Goal: Transaction & Acquisition: Purchase product/service

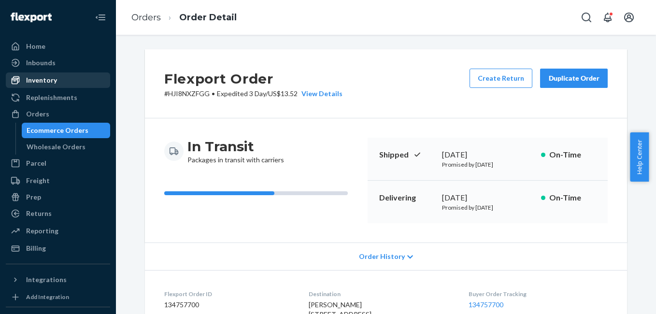
click at [71, 80] on div "Inventory" at bounding box center [58, 80] width 102 height 14
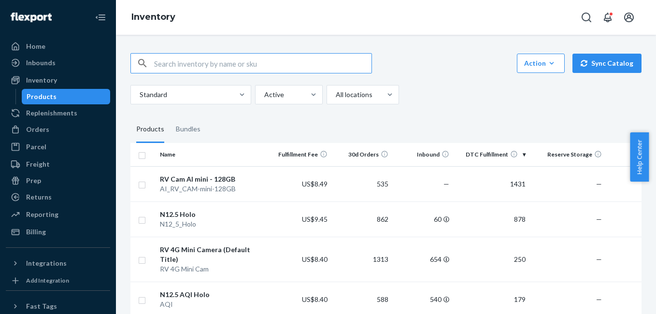
click at [233, 64] on input "text" at bounding box center [262, 63] width 217 height 19
type input "n13"
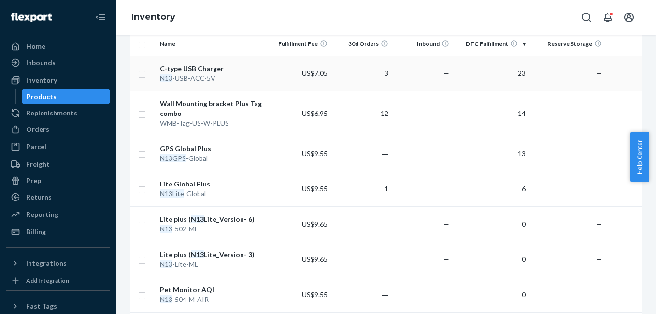
scroll to position [113, 0]
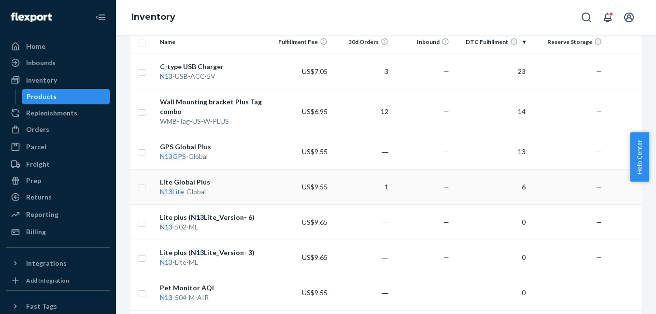
click at [188, 181] on div "Lite Global Plus" at bounding box center [213, 182] width 107 height 10
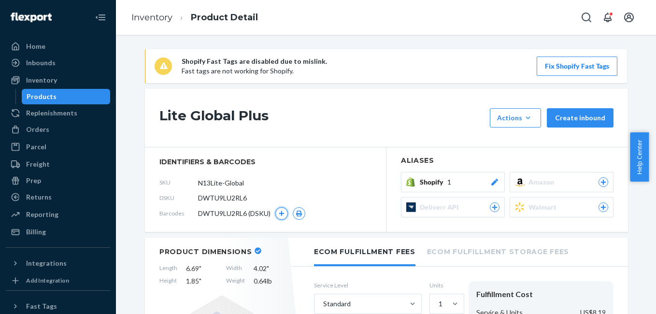
click at [275, 213] on button "button" at bounding box center [281, 213] width 13 height 13
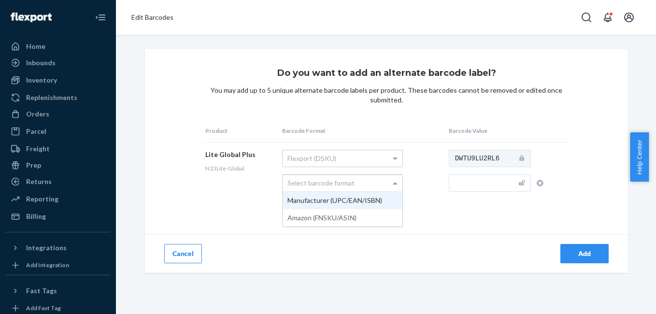
click at [395, 185] on span at bounding box center [396, 183] width 12 height 16
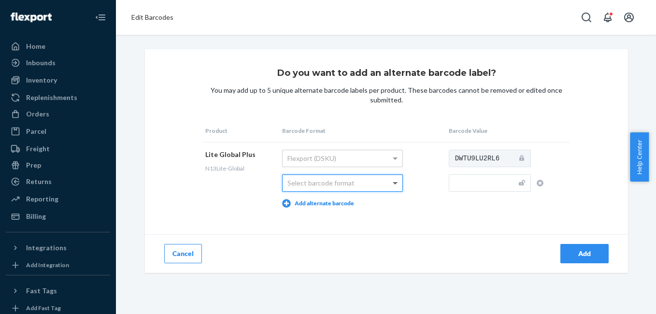
click at [395, 185] on span at bounding box center [396, 183] width 12 height 16
click at [421, 256] on div "Add" at bounding box center [506, 253] width 241 height 39
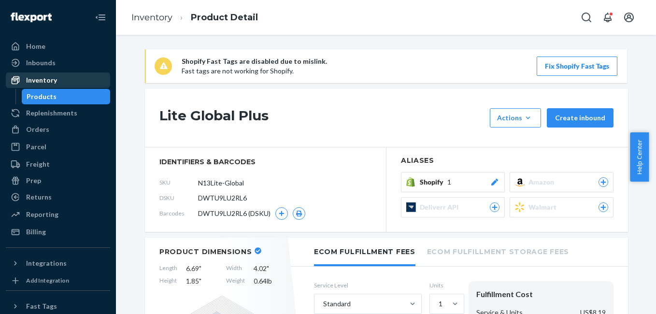
click at [52, 81] on div "Inventory" at bounding box center [41, 80] width 31 height 10
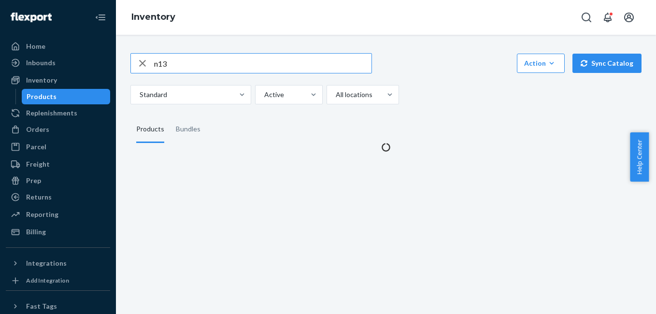
click at [186, 63] on input "n13" at bounding box center [262, 63] width 217 height 19
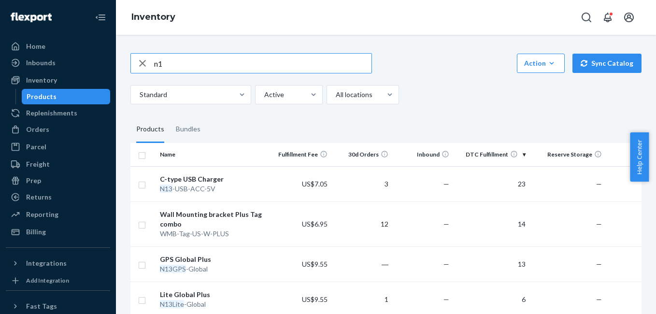
type input "n"
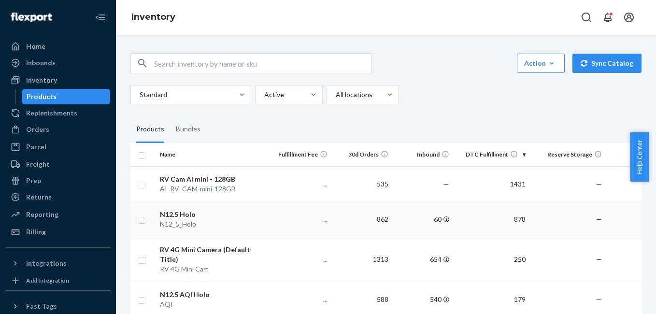
click at [189, 216] on div "N12.5 Holo" at bounding box center [213, 215] width 107 height 10
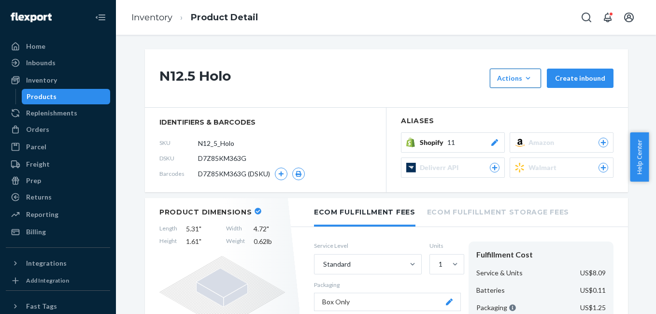
click at [512, 77] on div "Actions" at bounding box center [515, 78] width 37 height 10
click at [576, 74] on button "Create inbound" at bounding box center [580, 78] width 67 height 19
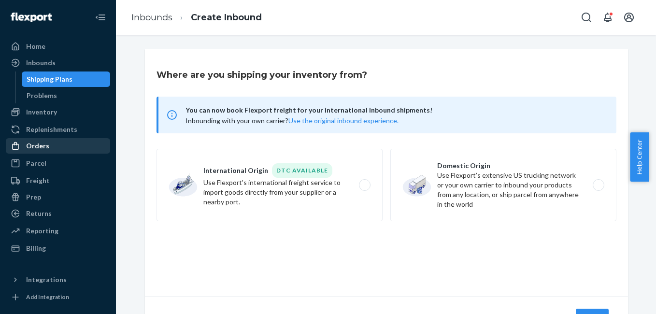
click at [49, 140] on div "Orders" at bounding box center [58, 146] width 102 height 14
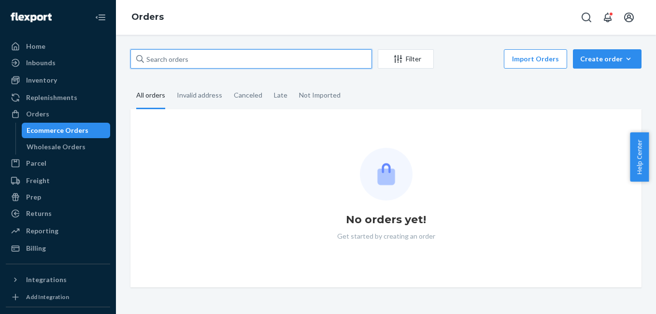
click at [193, 61] on input "text" at bounding box center [250, 58] width 241 height 19
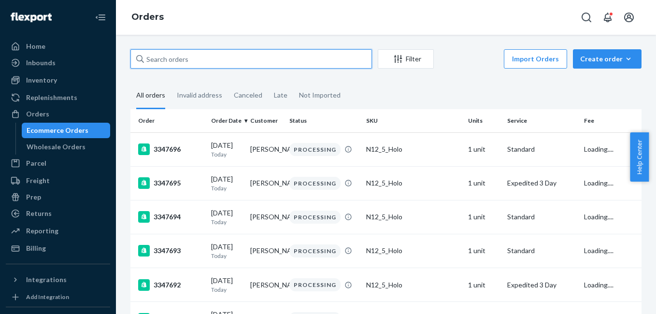
paste input "3346080"
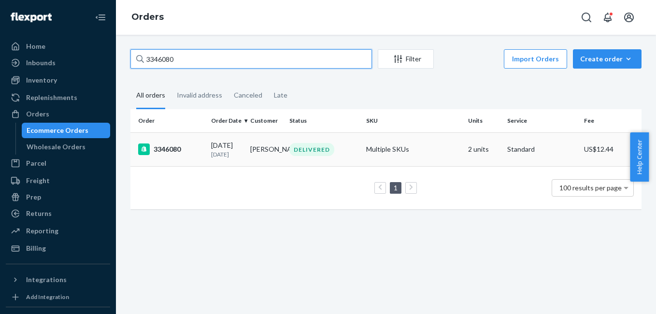
type input "3346080"
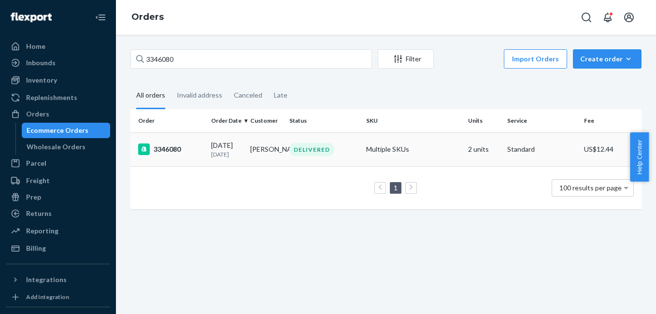
click at [174, 149] on div "3346080" at bounding box center [170, 149] width 65 height 12
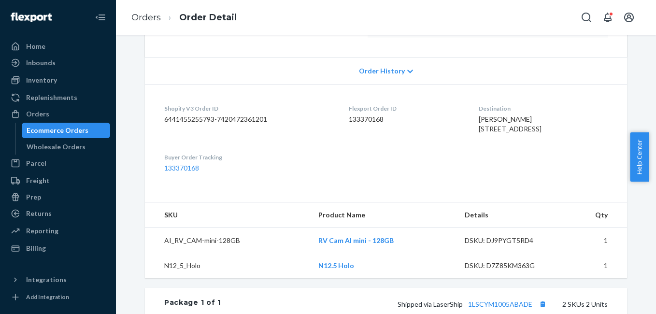
click at [465, 270] on div "DSKU: D7Z85KM363G" at bounding box center [510, 266] width 91 height 10
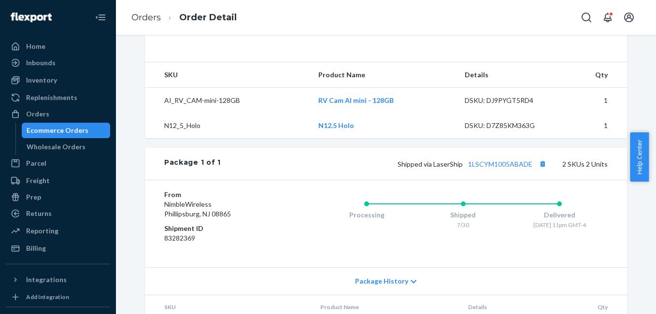
scroll to position [328, 0]
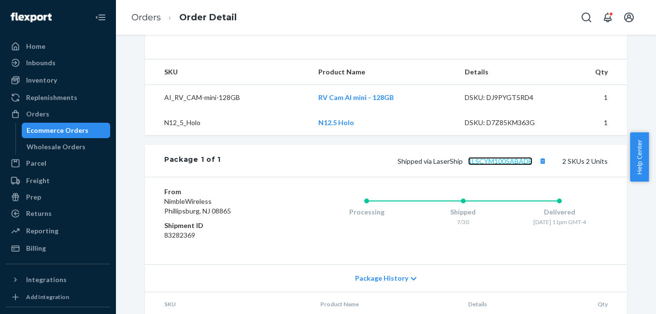
click at [499, 165] on link "1LSCYM1005ABADE" at bounding box center [500, 161] width 64 height 8
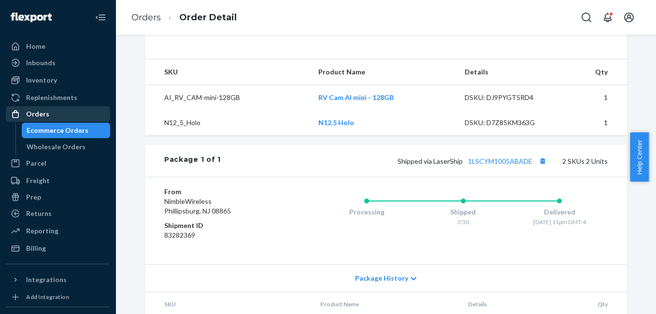
click at [45, 113] on div "Orders" at bounding box center [37, 114] width 23 height 10
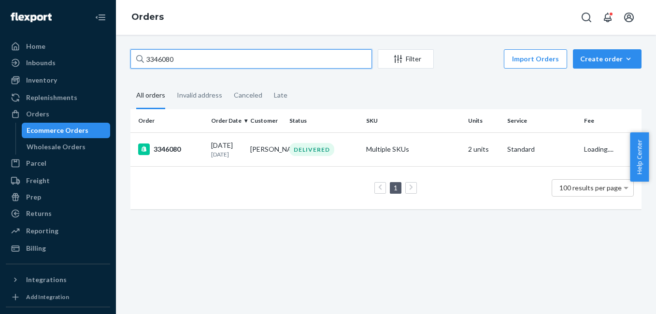
click at [212, 59] on input "3346080" at bounding box center [250, 58] width 241 height 19
paste input "Martin Ella"
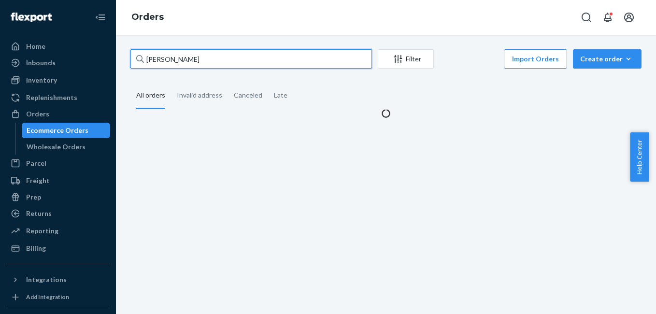
type input "Martin Ella"
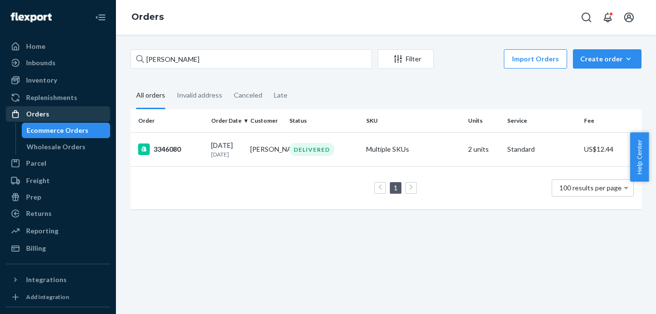
click at [35, 115] on div "Orders" at bounding box center [37, 114] width 23 height 10
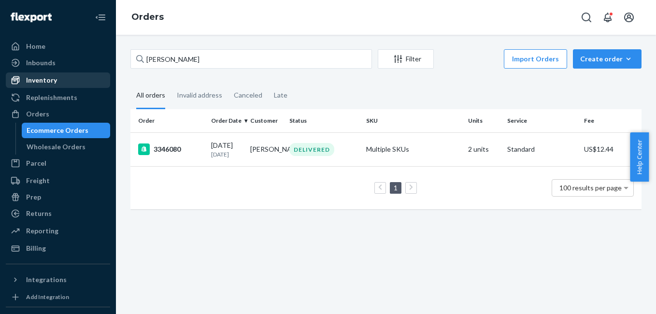
click at [53, 77] on div "Inventory" at bounding box center [41, 80] width 31 height 10
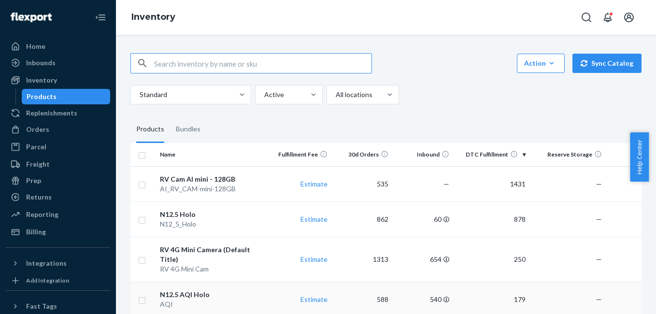
scroll to position [64, 0]
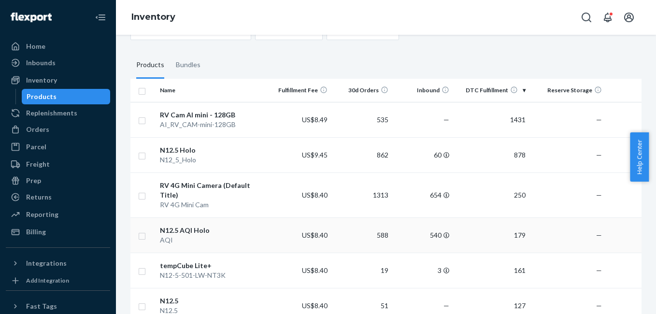
click at [196, 226] on div "N12.5 AQI Holo" at bounding box center [213, 231] width 107 height 10
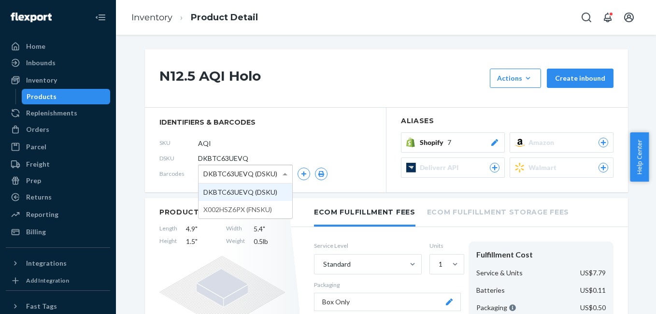
click at [283, 173] on span at bounding box center [285, 174] width 5 height 2
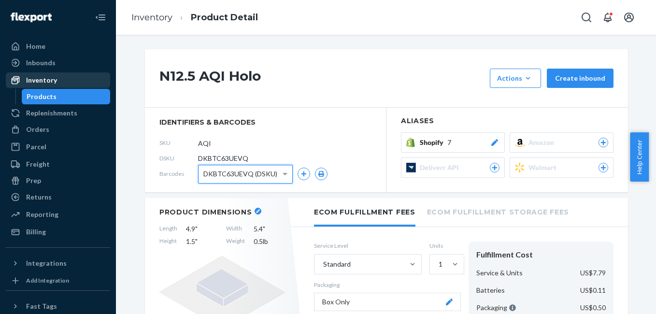
click at [57, 83] on div "Inventory" at bounding box center [58, 80] width 102 height 14
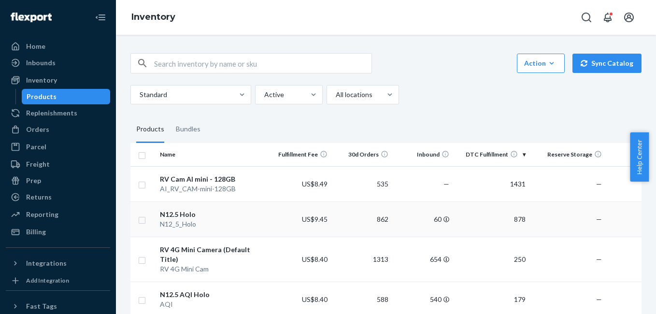
click at [174, 215] on div "N12.5 Holo" at bounding box center [213, 215] width 107 height 10
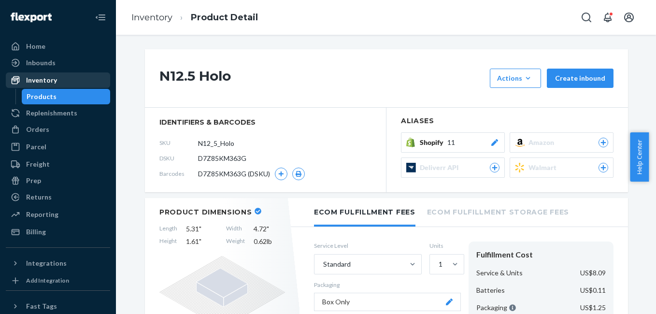
click at [42, 76] on div "Inventory" at bounding box center [41, 80] width 31 height 10
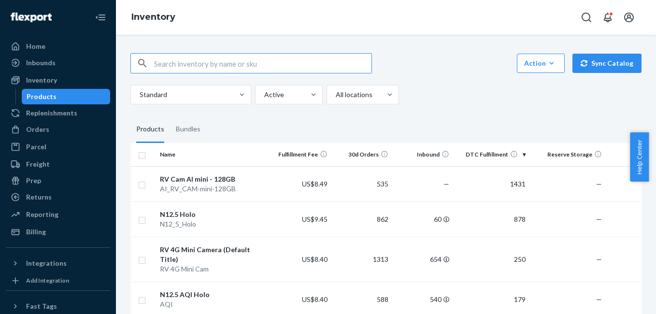
click at [202, 67] on input "text" at bounding box center [262, 63] width 217 height 19
type input "m"
type input "sensor"
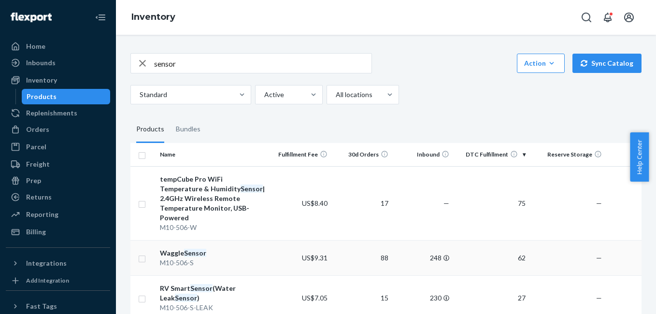
click at [187, 249] on em "Sensor" at bounding box center [195, 253] width 22 height 8
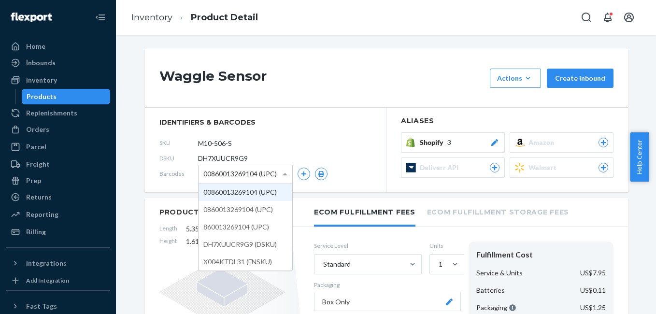
click at [283, 173] on span at bounding box center [285, 174] width 5 height 2
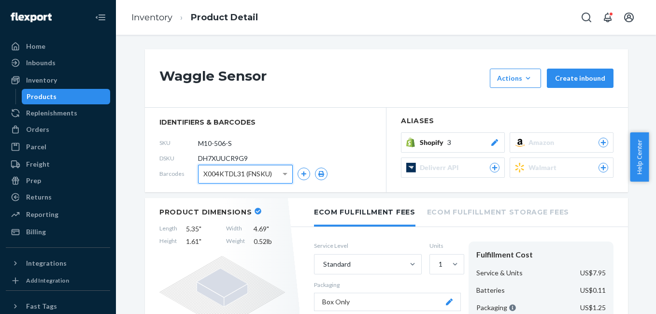
click at [341, 141] on div "SKU M10-506-S" at bounding box center [265, 142] width 212 height 15
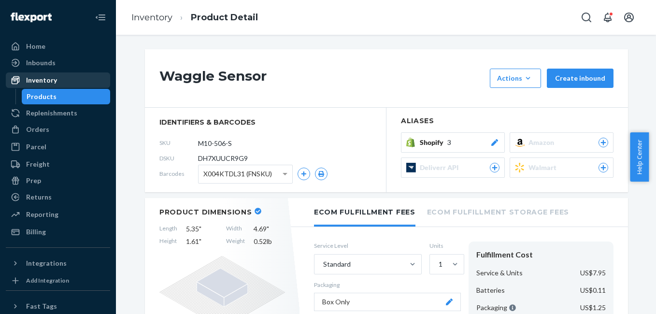
click at [57, 79] on div "Inventory" at bounding box center [58, 80] width 102 height 14
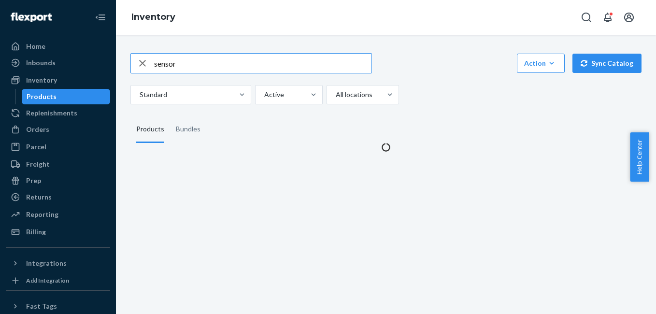
click at [242, 62] on input "sensor" at bounding box center [262, 63] width 217 height 19
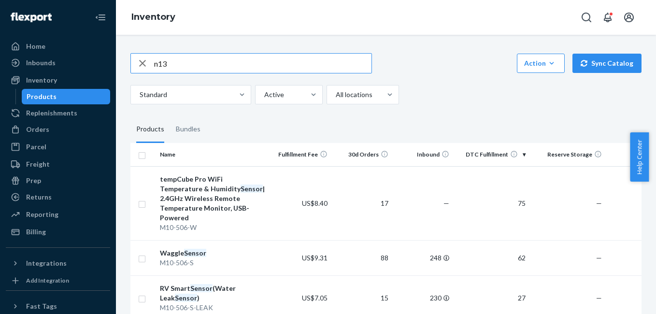
type input "n13"
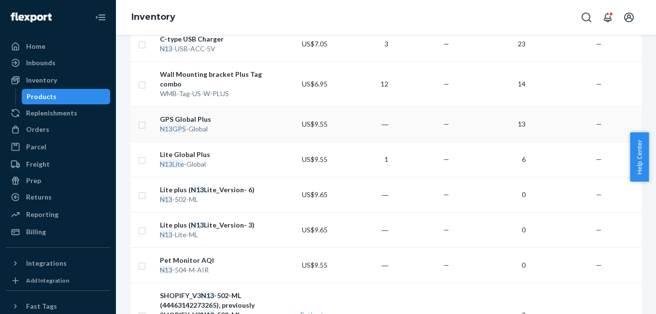
scroll to position [158, 0]
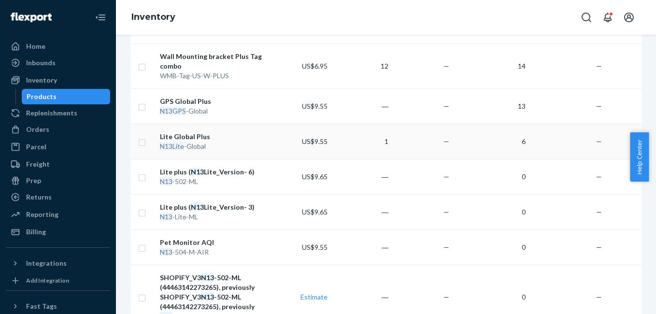
click at [195, 138] on div "Lite Global Plus" at bounding box center [213, 137] width 107 height 10
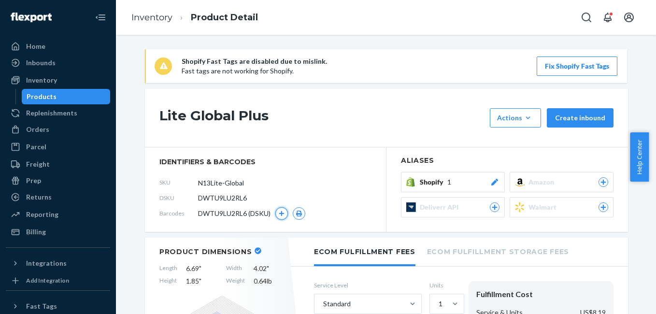
click at [279, 212] on icon "button" at bounding box center [282, 214] width 6 height 6
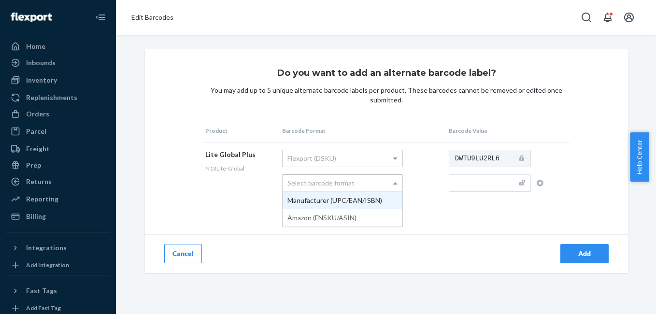
click at [385, 181] on div "Select barcode format" at bounding box center [343, 183] width 120 height 16
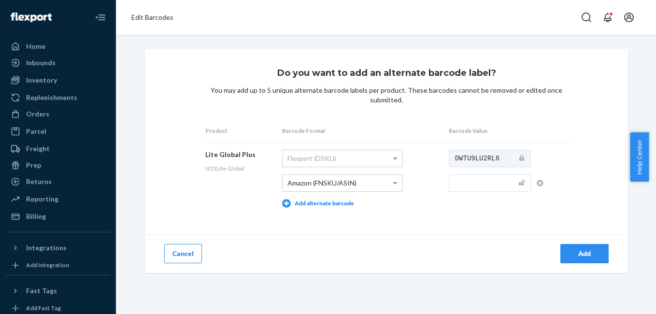
click at [396, 228] on div "Do you want to add an alternate barcode label? You may add up to 5 unique alter…" at bounding box center [386, 161] width 483 height 224
click at [42, 114] on div "Orders" at bounding box center [37, 114] width 23 height 10
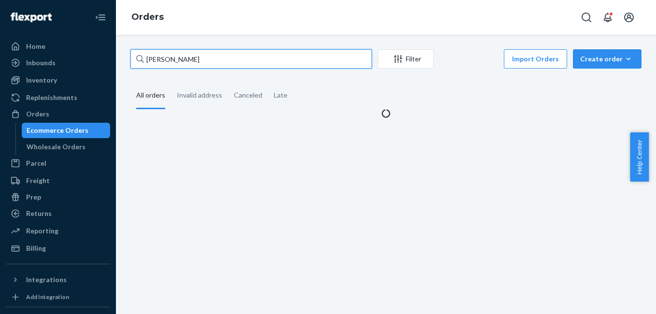
click at [185, 62] on input "Martin Ella" at bounding box center [250, 58] width 241 height 19
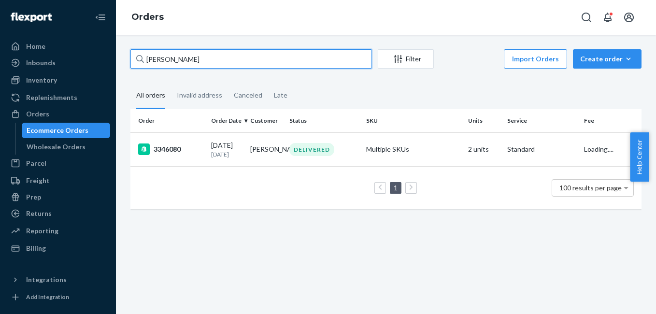
paste input "3347694"
click at [248, 55] on input "3347694" at bounding box center [250, 58] width 241 height 19
paste input "80"
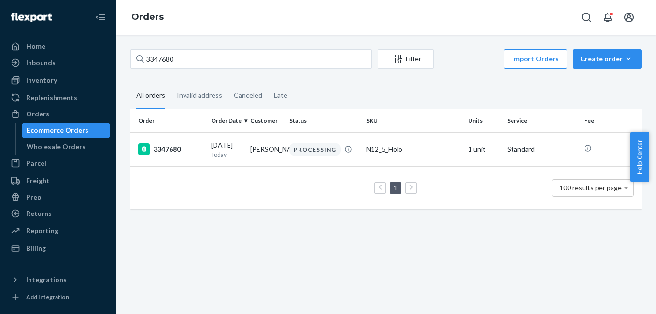
click at [272, 272] on div "3347680 Filter Import Orders Create order Ecommerce order Removal order All ord…" at bounding box center [386, 174] width 540 height 279
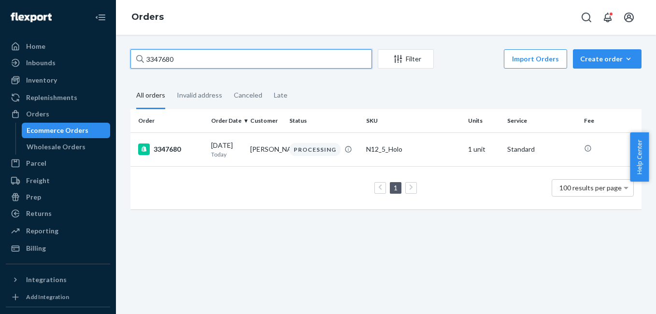
click at [179, 64] on input "3347680" at bounding box center [250, 58] width 241 height 19
paste input "6848"
type input "3346848"
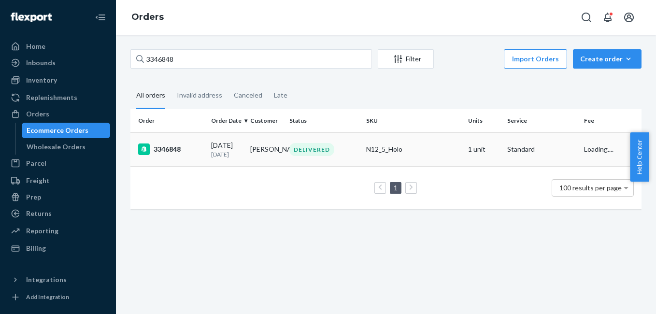
click at [175, 152] on div "3346848" at bounding box center [170, 149] width 65 height 12
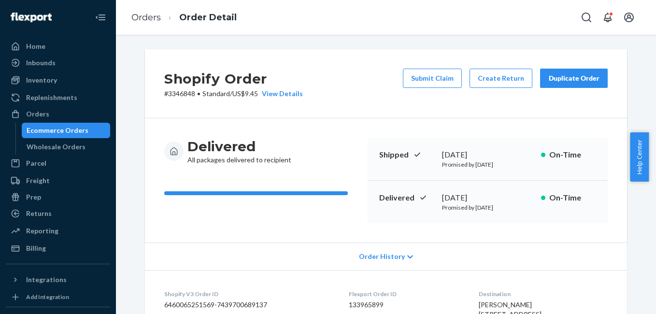
click at [566, 77] on div "Duplicate Order" at bounding box center [573, 78] width 51 height 10
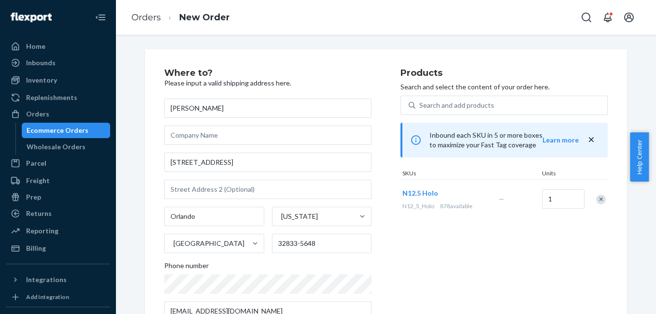
click at [599, 199] on div "Remove Item" at bounding box center [601, 200] width 10 height 10
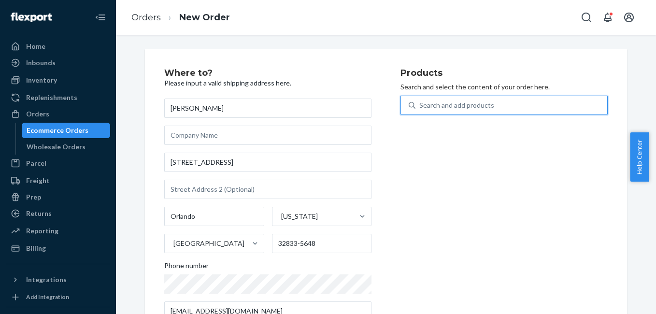
click at [465, 107] on div "Search and add products" at bounding box center [456, 105] width 75 height 10
click at [420, 107] on input "0 results available. Use Up and Down to choose options, press Enter to select t…" at bounding box center [419, 105] width 1 height 10
type input "4g"
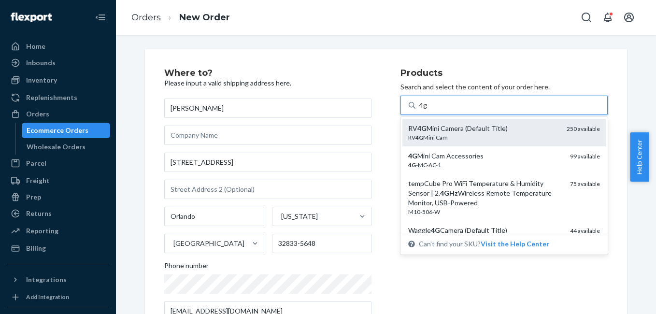
click at [458, 136] on div "RV 4G Mini Cam" at bounding box center [483, 137] width 151 height 8
click at [427, 110] on input "4g" at bounding box center [423, 105] width 8 height 10
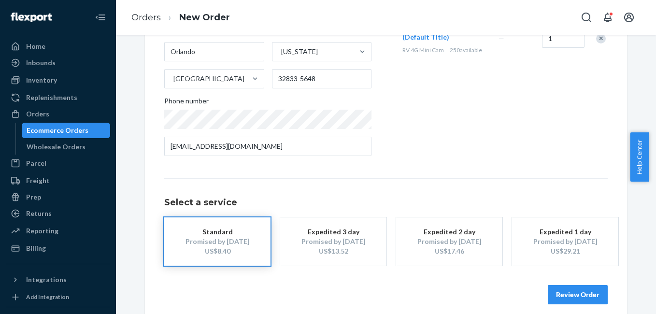
scroll to position [174, 0]
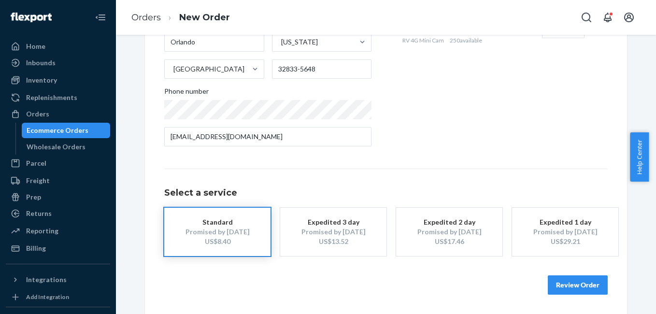
click at [333, 243] on div "US$13.52" at bounding box center [333, 242] width 77 height 10
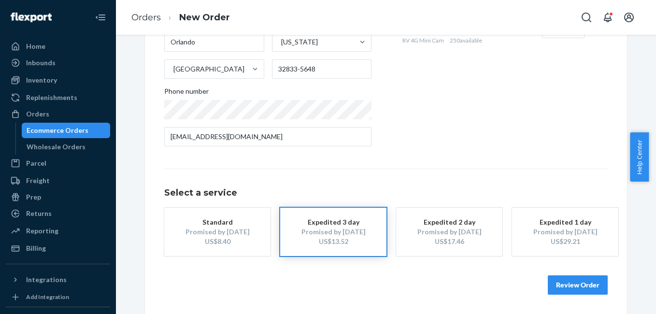
click at [565, 281] on button "Review Order" at bounding box center [578, 284] width 60 height 19
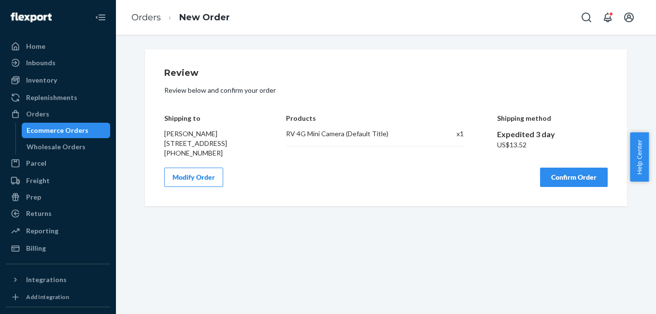
click at [552, 187] on button "Confirm Order" at bounding box center [574, 177] width 68 height 19
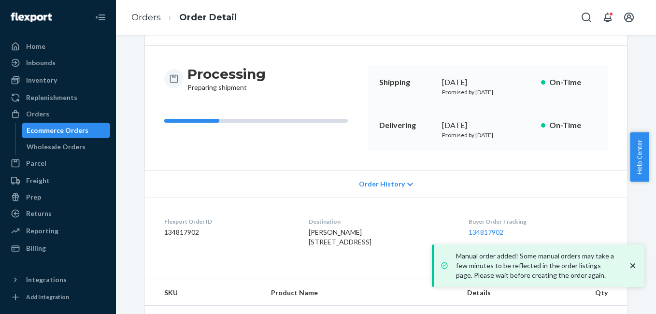
scroll to position [120, 0]
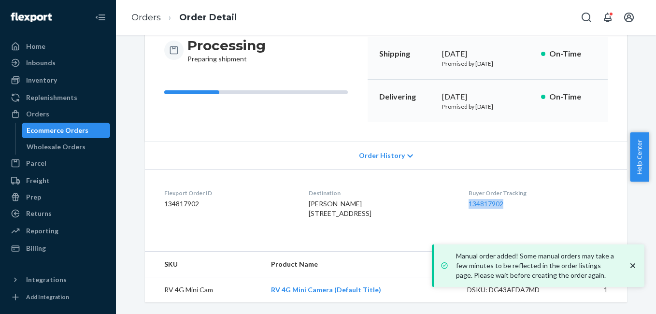
drag, startPoint x: 467, startPoint y: 189, endPoint x: 530, endPoint y: 184, distance: 63.0
click at [530, 184] on dl "Flexport Order ID 134817902 Destination Richard Biehl 20503 Sabal St Orlando, F…" at bounding box center [386, 205] width 482 height 72
copy link "134817902"
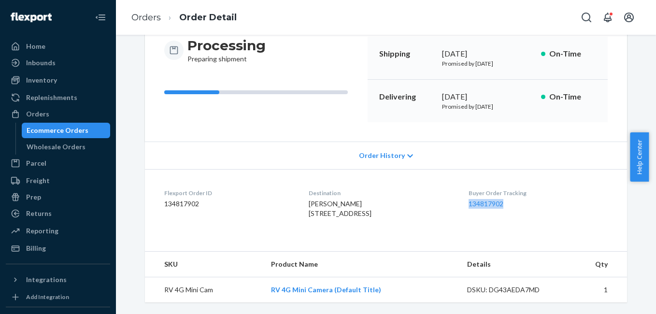
copy link "134817902"
click at [66, 108] on div "Orders" at bounding box center [58, 114] width 102 height 14
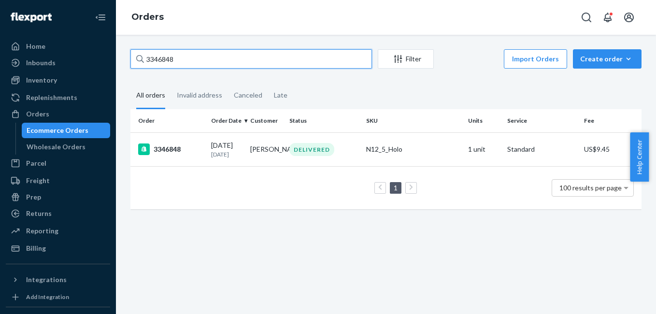
click at [199, 54] on input "3346848" at bounding box center [250, 58] width 241 height 19
paste input "239"
type input "3346239"
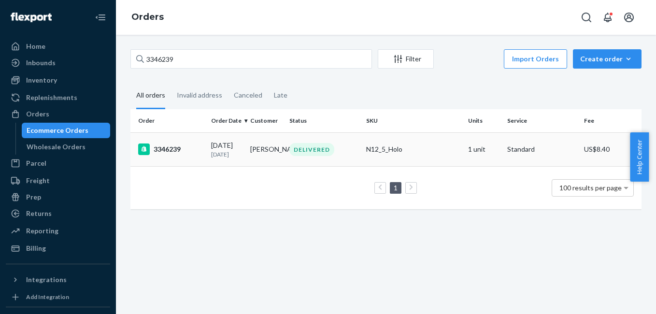
click at [171, 152] on div "3346239" at bounding box center [170, 149] width 65 height 12
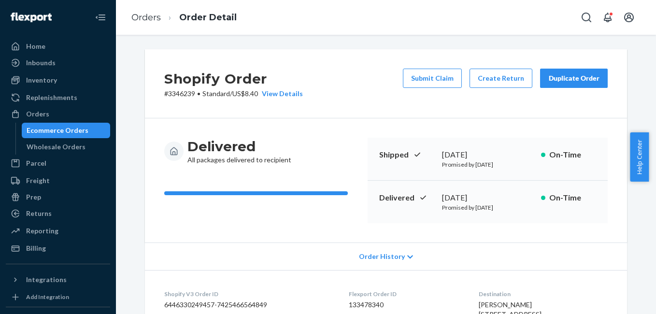
click at [570, 83] on div "Duplicate Order" at bounding box center [573, 78] width 51 height 10
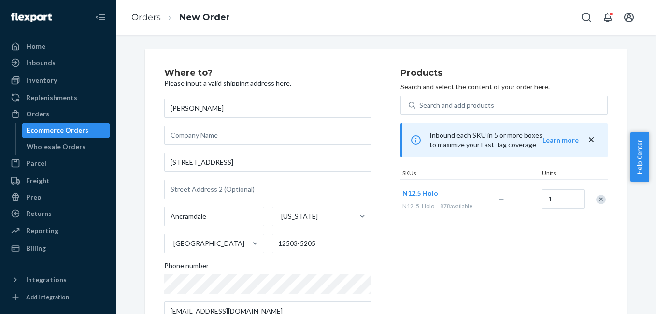
click at [592, 199] on div at bounding box center [595, 199] width 24 height 26
click at [597, 201] on div "Remove Item" at bounding box center [601, 200] width 10 height 10
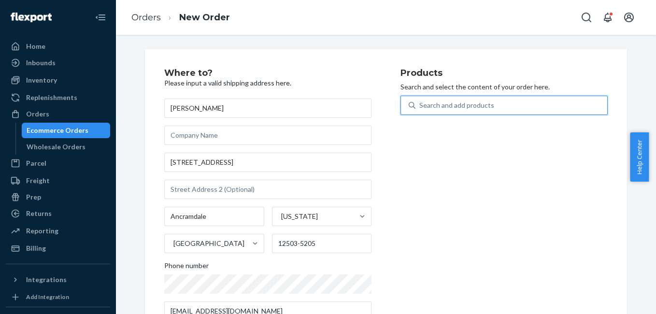
click at [466, 110] on div "Search and add products" at bounding box center [456, 105] width 75 height 10
click at [420, 110] on input "0 results available. Use Up and Down to choose options, press Enter to select t…" at bounding box center [419, 105] width 1 height 10
type input "4g"
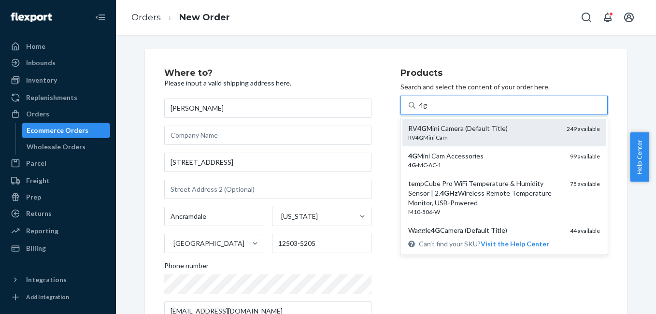
click at [459, 135] on div "RV 4G Mini Cam" at bounding box center [483, 137] width 151 height 8
click at [427, 110] on input "4g" at bounding box center [423, 105] width 8 height 10
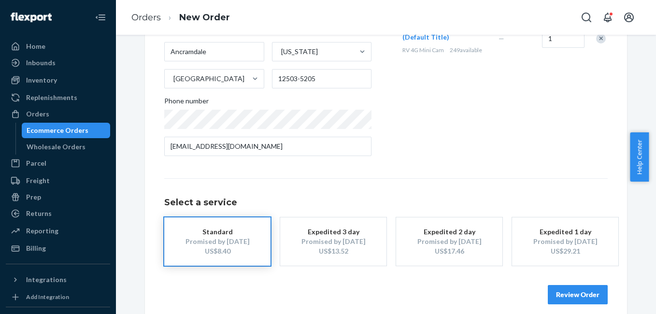
scroll to position [174, 0]
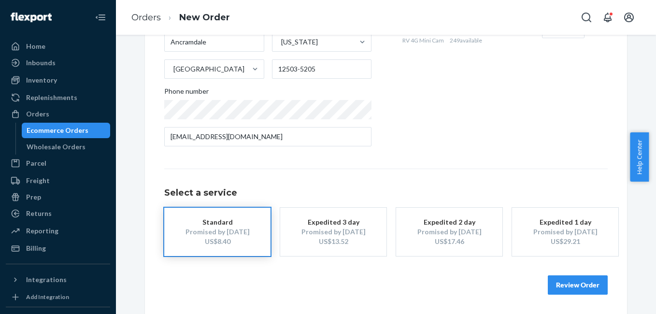
click at [362, 232] on div "Promised by Aug 25, 2025" at bounding box center [333, 232] width 77 height 10
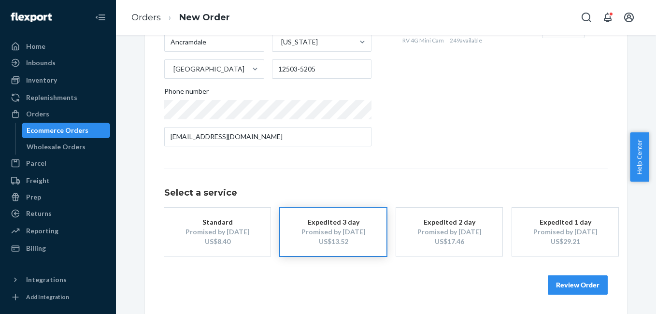
click at [572, 288] on button "Review Order" at bounding box center [578, 284] width 60 height 19
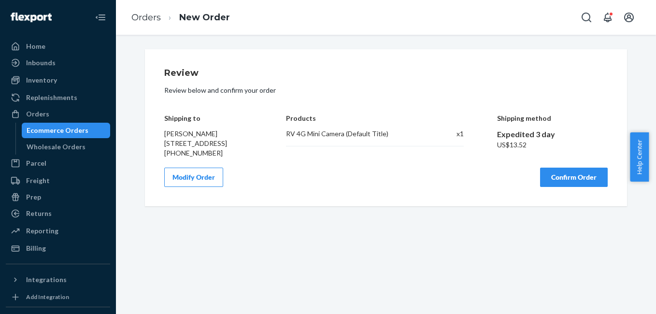
scroll to position [0, 0]
click at [584, 184] on button "Confirm Order" at bounding box center [574, 177] width 68 height 19
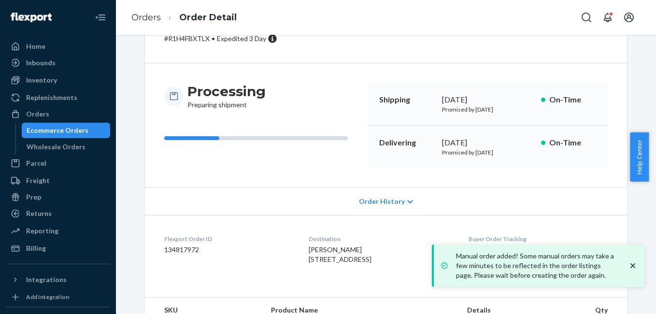
scroll to position [120, 0]
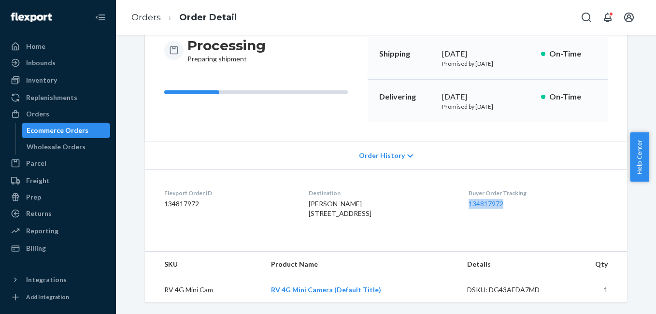
drag, startPoint x: 468, startPoint y: 196, endPoint x: 521, endPoint y: 193, distance: 52.3
click at [521, 193] on dl "Flexport Order ID 134817972 Destination Andrew Howard 31 Skyline Rd Ancramdale,…" at bounding box center [386, 205] width 482 height 72
copy link "134817972"
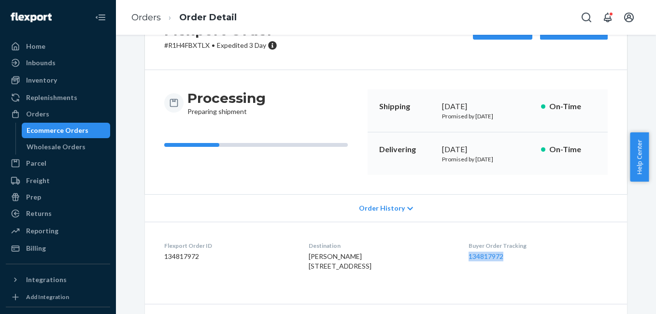
scroll to position [20, 0]
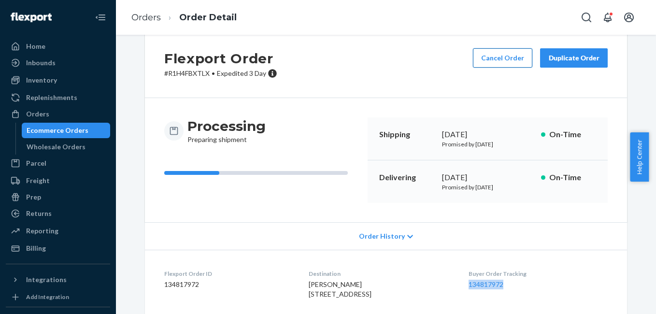
click at [503, 53] on button "Cancel Order" at bounding box center [502, 57] width 59 height 19
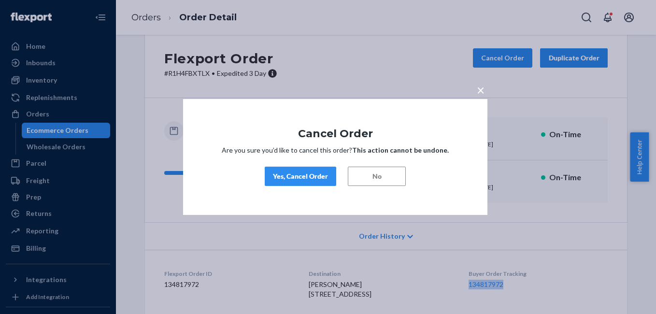
click at [292, 174] on div "Yes, Cancel Order" at bounding box center [300, 176] width 55 height 10
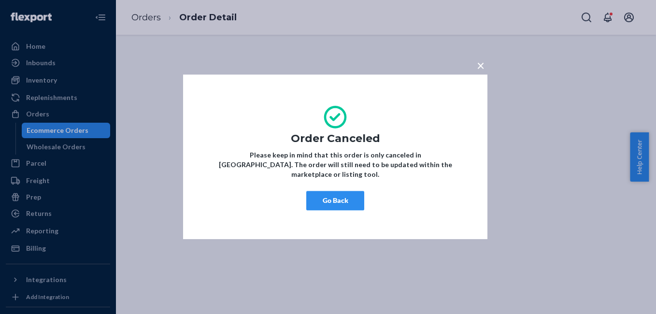
scroll to position [0, 0]
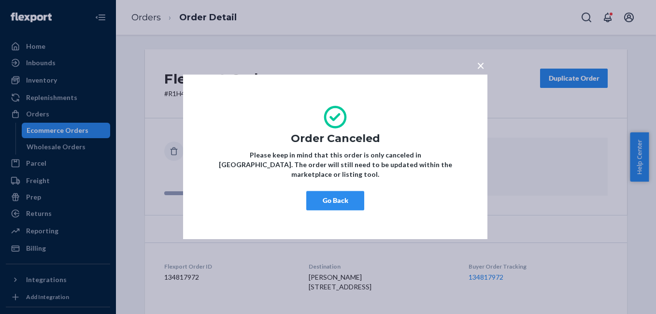
click at [344, 198] on button "Go Back" at bounding box center [335, 200] width 58 height 19
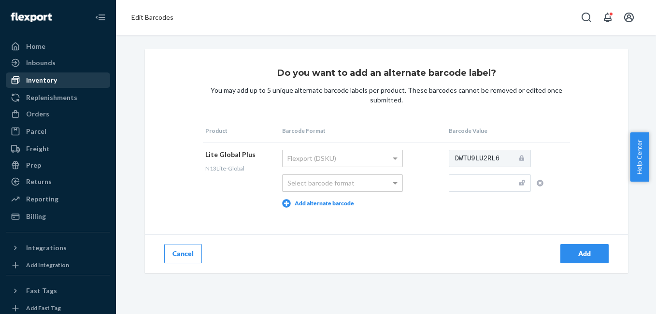
click at [48, 82] on div "Inventory" at bounding box center [41, 80] width 31 height 10
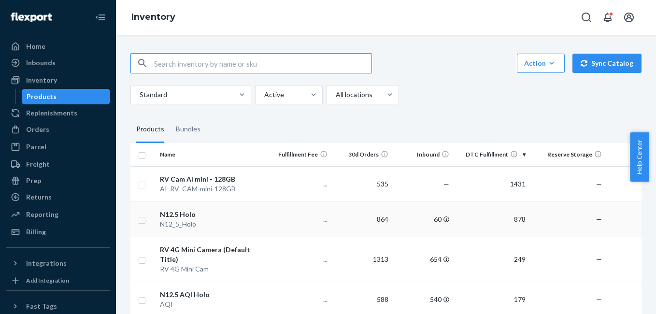
click at [178, 215] on div "N12.5 Holo" at bounding box center [213, 215] width 107 height 10
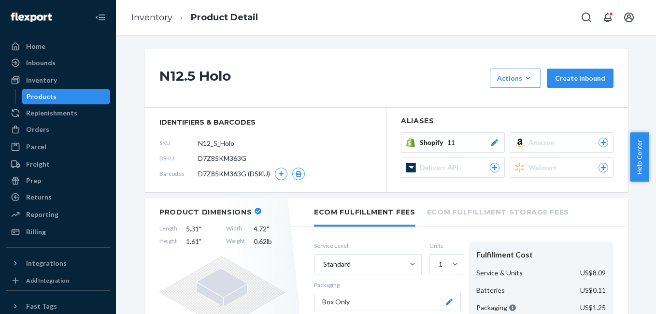
click at [601, 143] on icon at bounding box center [603, 142] width 5 height 5
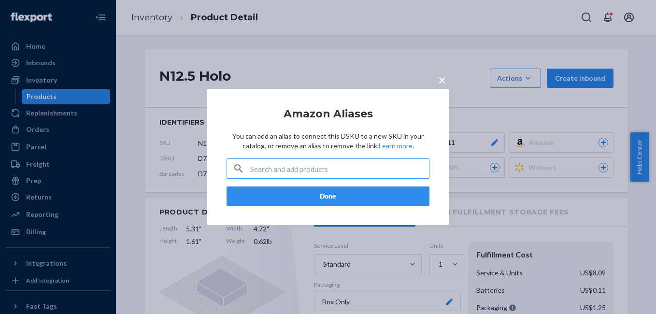
click at [317, 166] on input "text" at bounding box center [339, 168] width 179 height 19
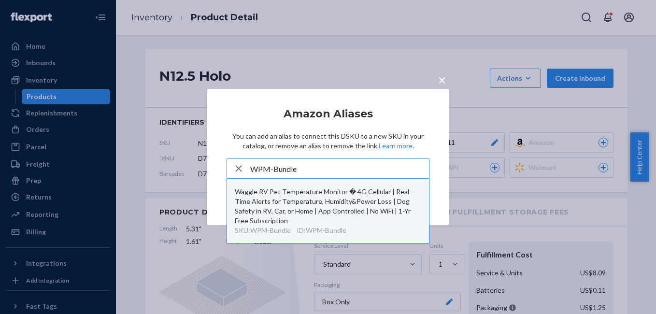
type input "WPM-Bundle"
click at [309, 203] on div "Waggle RV Pet Temperature Monitor � 4G Cellular | Real-Time Alerts for Temperat…" at bounding box center [328, 206] width 186 height 39
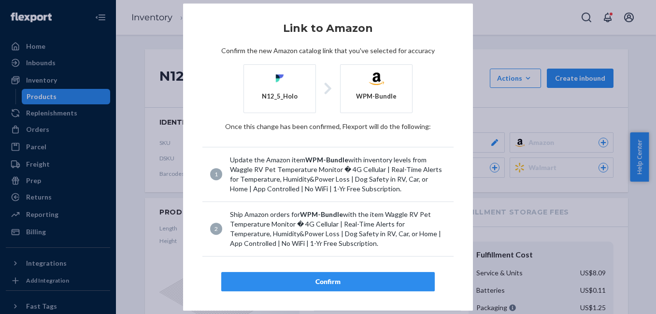
click at [544, 34] on div "× Link to Amazon Confirm the new Amazon catalog link that you've selected for a…" at bounding box center [328, 157] width 656 height 314
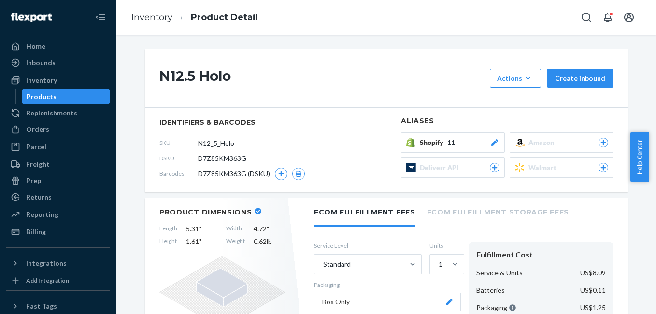
click at [601, 142] on icon at bounding box center [603, 143] width 9 height 6
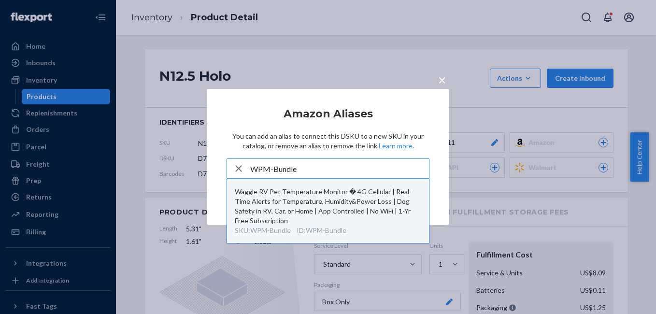
type input "WPM-Bundle"
click at [297, 210] on div "Waggle RV Pet Temperature Monitor � 4G Cellular | Real-Time Alerts for Temperat…" at bounding box center [328, 206] width 186 height 39
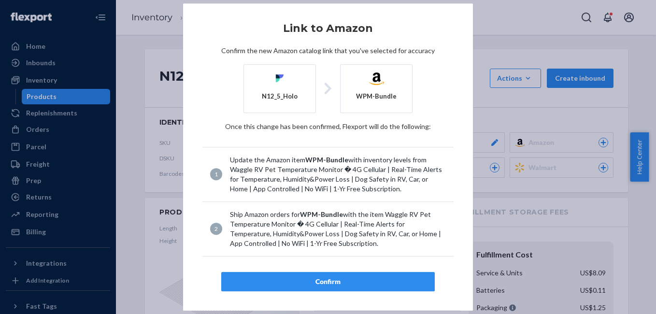
click at [326, 281] on div "Confirm" at bounding box center [327, 282] width 197 height 10
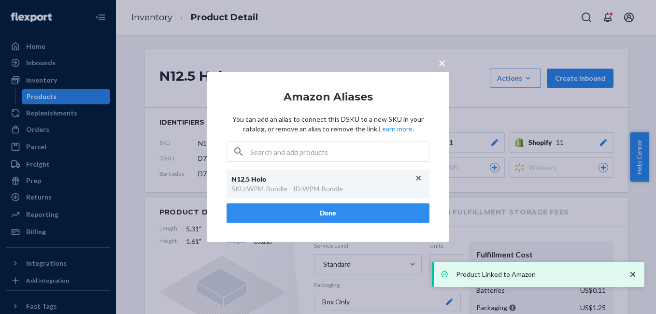
click at [440, 61] on span "×" at bounding box center [442, 63] width 8 height 16
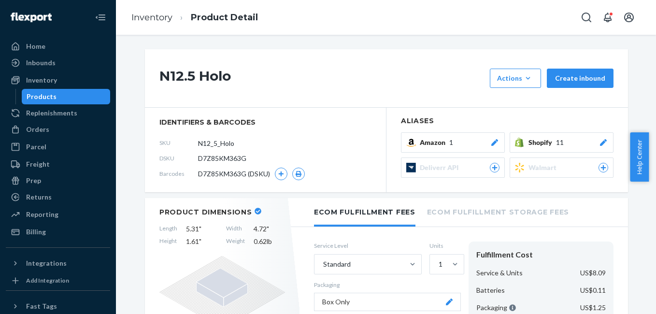
click at [490, 141] on icon at bounding box center [495, 142] width 10 height 7
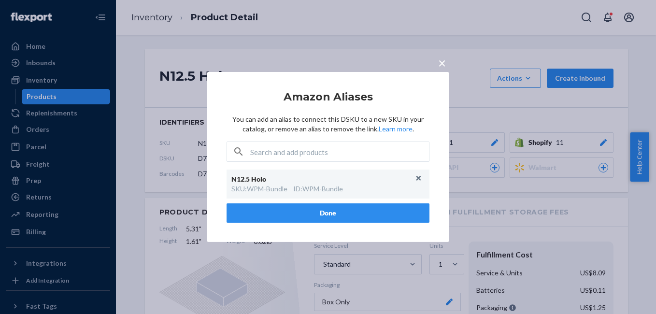
click at [440, 61] on span "×" at bounding box center [442, 63] width 8 height 16
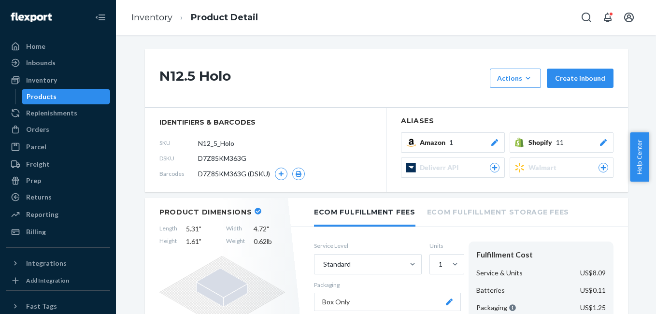
click at [490, 142] on icon at bounding box center [495, 142] width 10 height 7
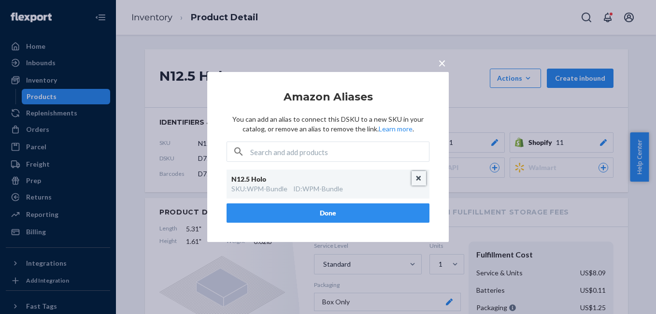
click at [420, 178] on button "Unlink" at bounding box center [418, 178] width 14 height 14
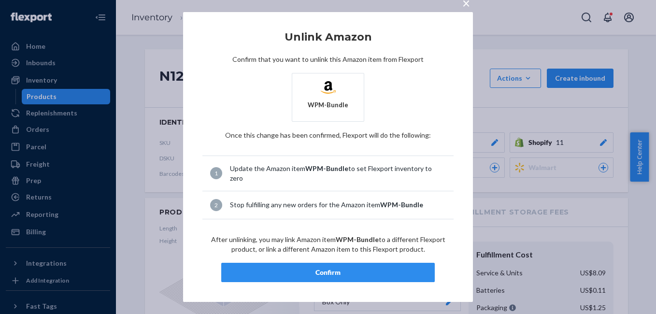
click at [320, 268] on div "Confirm" at bounding box center [327, 273] width 197 height 10
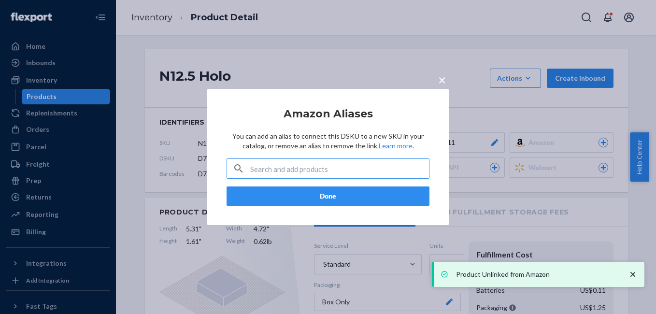
click at [326, 170] on input "text" at bounding box center [339, 168] width 179 height 19
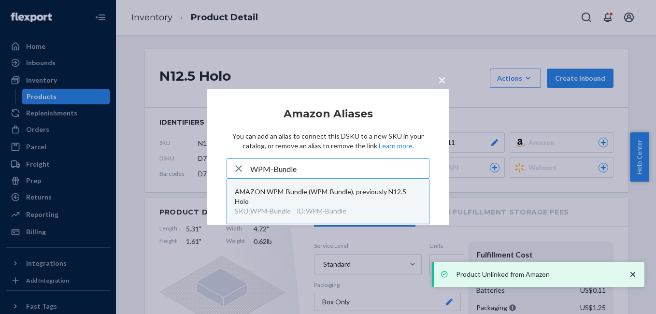
type input "WPM-Bundle"
click at [311, 195] on div "AMAZON WPM-Bundle (WPM-Bundle), previously N12.5 Holo" at bounding box center [328, 196] width 186 height 19
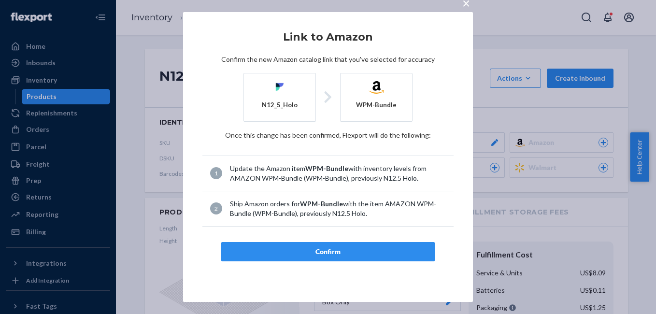
click at [318, 250] on div "Confirm" at bounding box center [327, 252] width 197 height 10
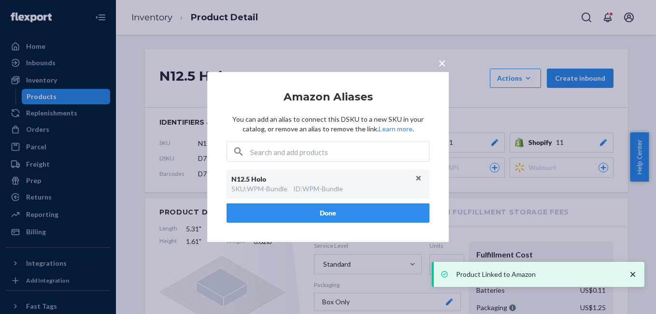
click at [319, 213] on button "Done" at bounding box center [327, 212] width 203 height 19
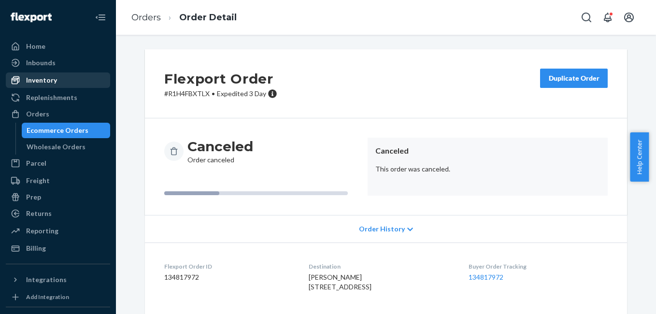
click at [40, 83] on div "Inventory" at bounding box center [41, 80] width 31 height 10
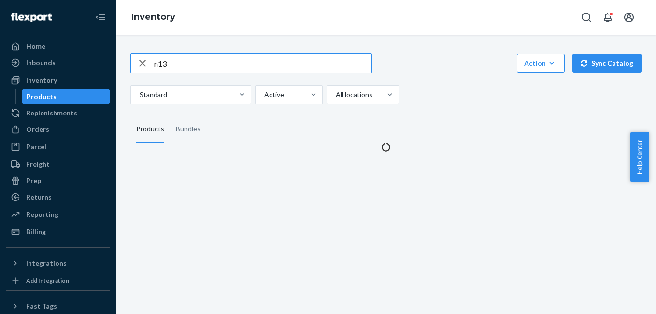
click at [179, 65] on input "n13" at bounding box center [262, 63] width 217 height 19
type input "n"
type input "a"
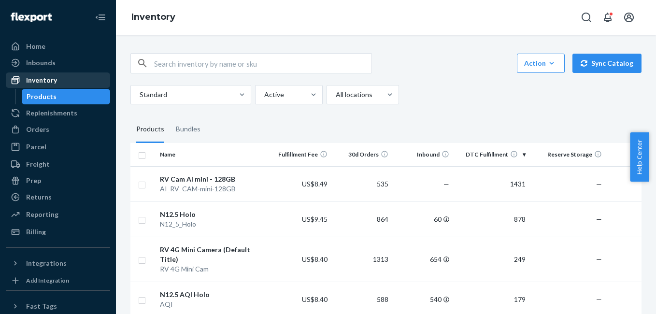
click at [49, 84] on div "Inventory" at bounding box center [41, 80] width 31 height 10
click at [192, 132] on div "Bundles" at bounding box center [188, 129] width 25 height 27
click at [170, 116] on input "Bundles" at bounding box center [170, 116] width 0 height 0
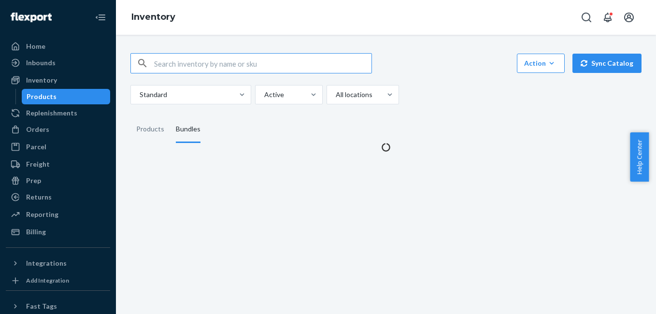
click at [212, 66] on input "text" at bounding box center [262, 63] width 217 height 19
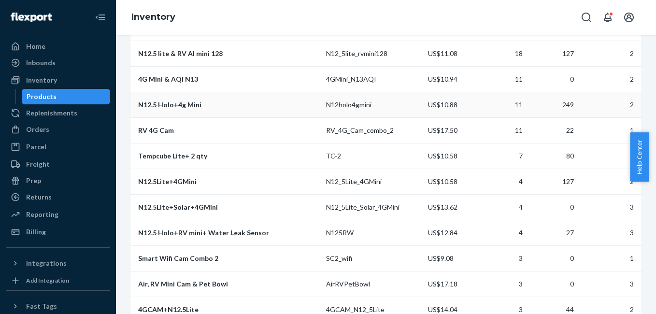
scroll to position [220, 0]
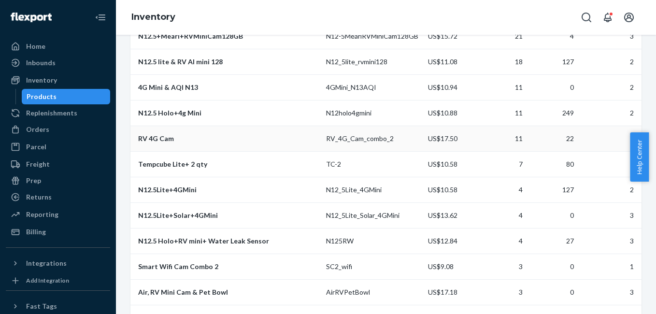
click at [160, 143] on div "RV 4G Cam" at bounding box center [228, 139] width 180 height 10
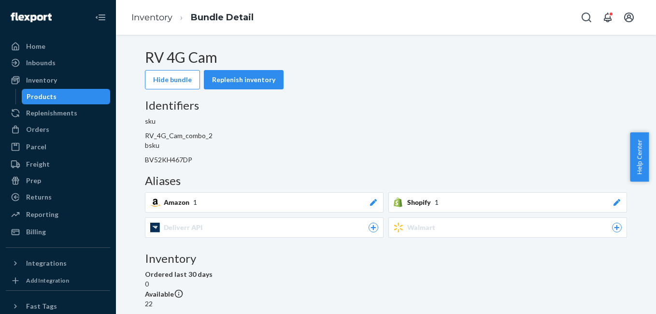
click at [377, 199] on icon at bounding box center [373, 202] width 7 height 7
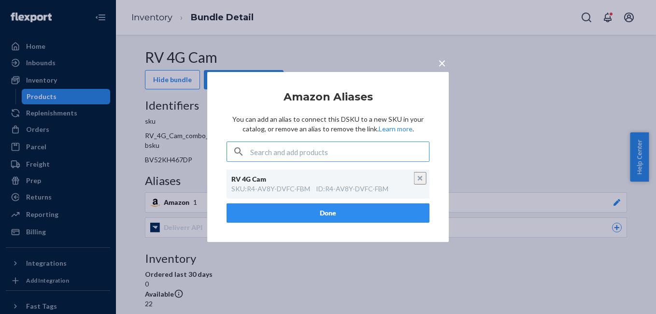
click at [419, 178] on button "Unlink" at bounding box center [420, 178] width 13 height 13
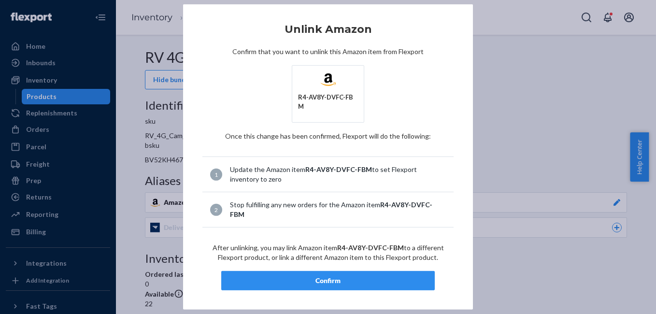
click at [371, 276] on div "Confirm" at bounding box center [327, 281] width 197 height 10
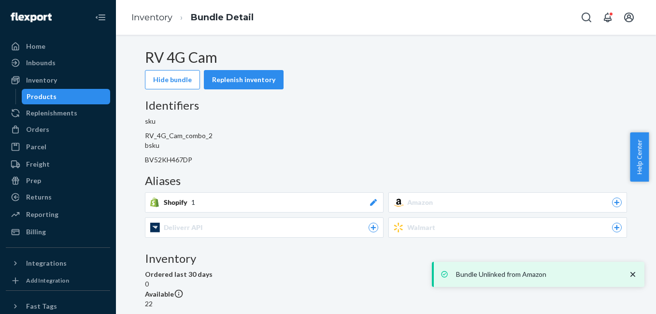
click at [612, 199] on icon at bounding box center [616, 202] width 9 height 6
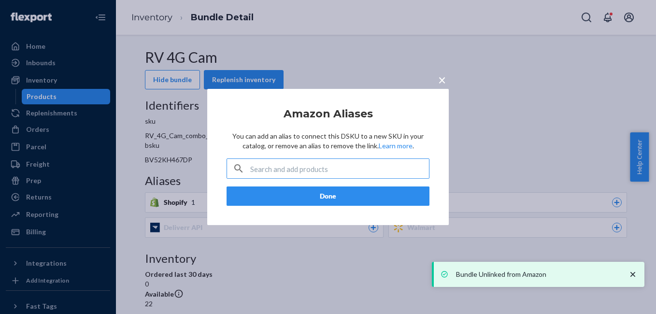
click at [284, 165] on input "text" at bounding box center [339, 168] width 179 height 19
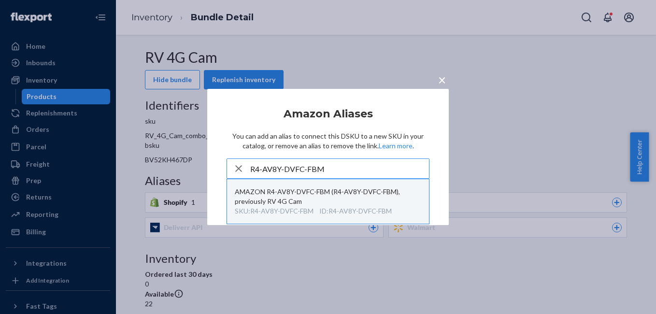
type input "R4-AV8Y-DVFC-FBM"
click at [283, 198] on div "AMAZON R4-AV8Y-DVFC-FBM (R4-AV8Y-DVFC-FBM), previously RV 4G Cam" at bounding box center [328, 196] width 186 height 19
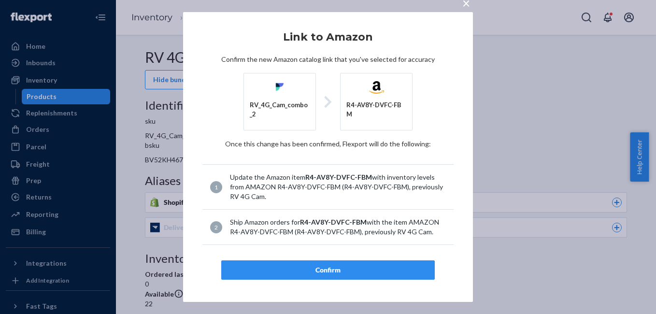
click at [334, 272] on div "Confirm" at bounding box center [327, 270] width 197 height 10
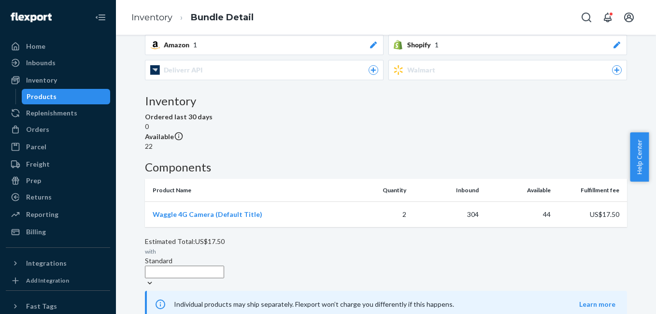
scroll to position [198, 0]
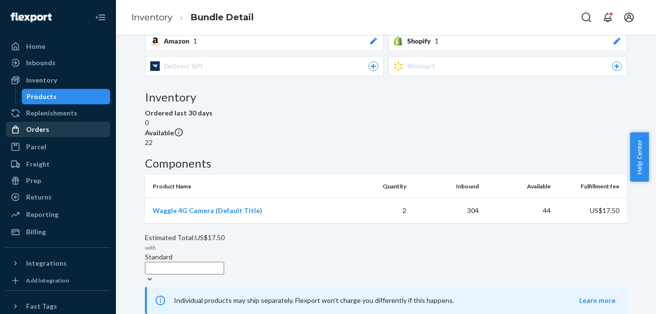
click at [55, 131] on div "Orders" at bounding box center [58, 130] width 102 height 14
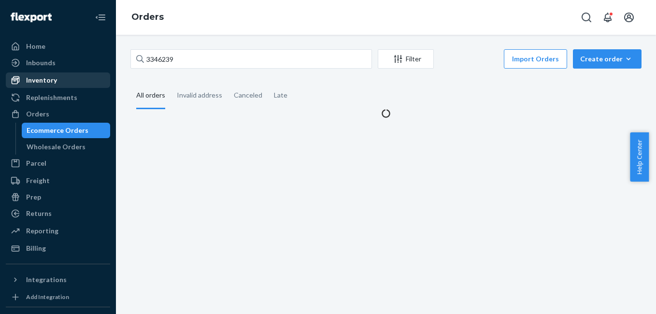
click at [59, 80] on div "Inventory" at bounding box center [58, 80] width 102 height 14
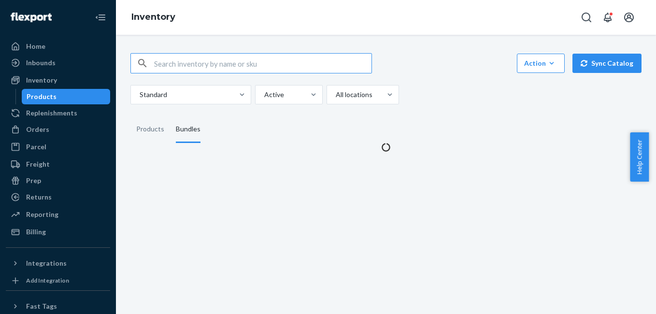
click at [189, 63] on input "text" at bounding box center [262, 63] width 217 height 19
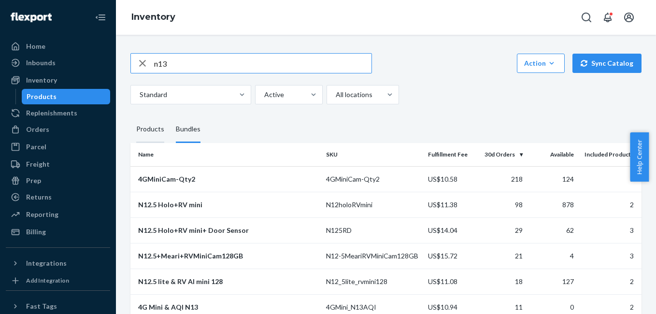
type input "n13"
click at [150, 125] on div "Products" at bounding box center [150, 129] width 28 height 27
click at [130, 116] on input "Products" at bounding box center [130, 116] width 0 height 0
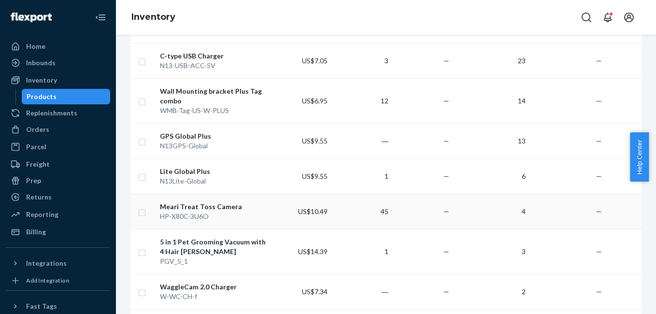
scroll to position [663, 0]
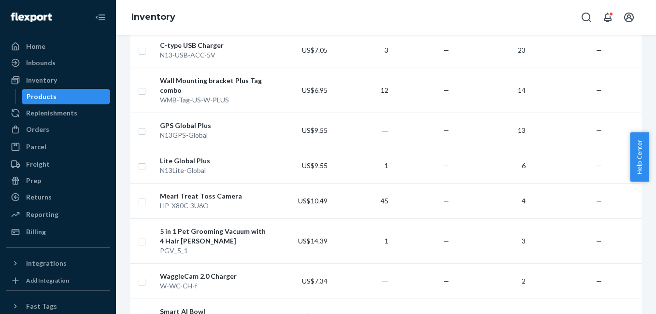
click at [176, 156] on div "Lite Global Plus" at bounding box center [213, 161] width 107 height 10
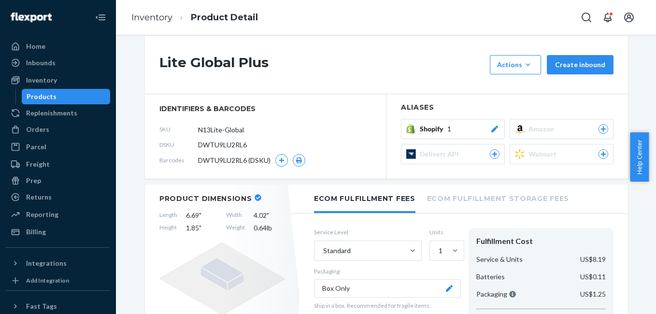
scroll to position [46, 0]
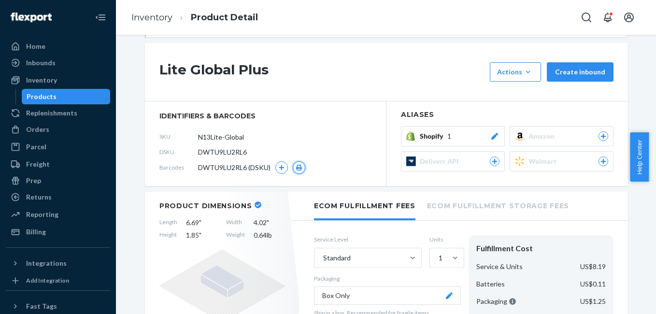
click at [297, 168] on icon "button" at bounding box center [299, 168] width 6 height 6
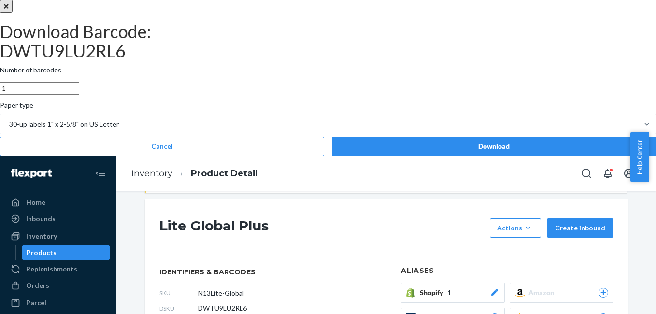
click at [373, 151] on div "Download" at bounding box center [494, 146] width 308 height 10
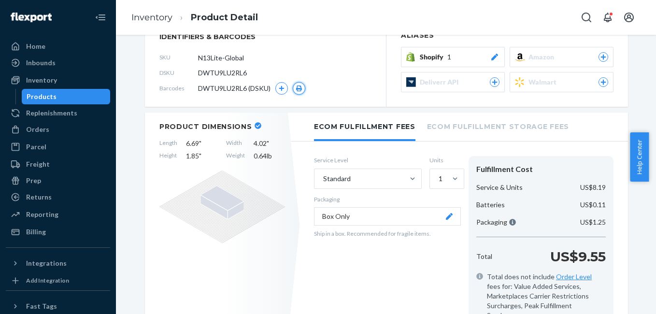
scroll to position [85, 0]
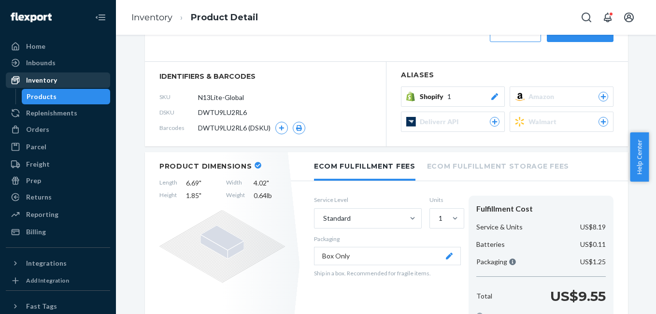
click at [58, 78] on div "Inventory" at bounding box center [58, 80] width 102 height 14
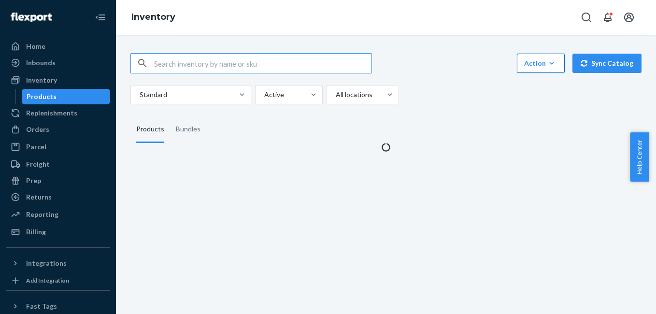
click at [526, 63] on div "Action" at bounding box center [540, 63] width 33 height 10
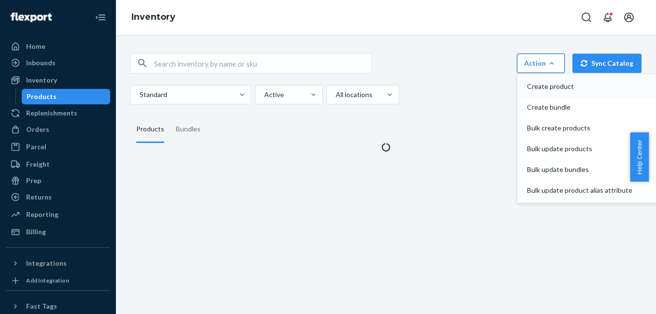
click at [538, 88] on span "Create product" at bounding box center [579, 86] width 105 height 7
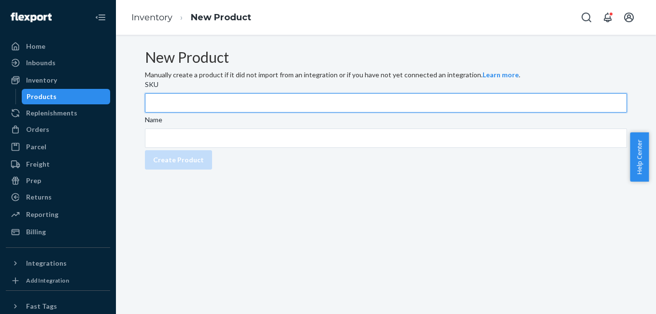
click at [190, 113] on input "SKU" at bounding box center [386, 102] width 482 height 19
type input "N13-Holo"
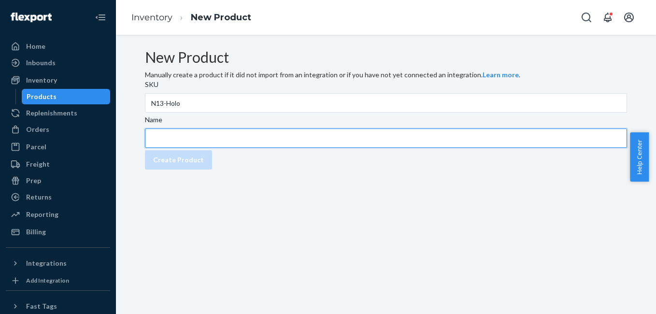
click at [195, 148] on input "Name" at bounding box center [386, 137] width 482 height 19
type input "N13-Lite + Holo"
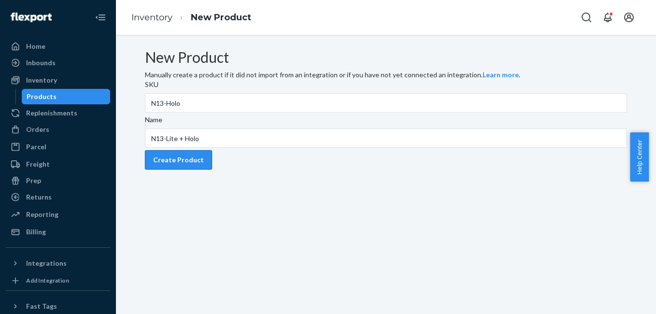
click at [198, 165] on div "Create Product" at bounding box center [178, 160] width 51 height 10
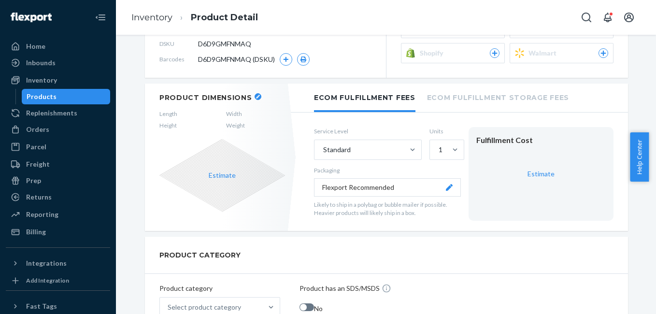
scroll to position [168, 0]
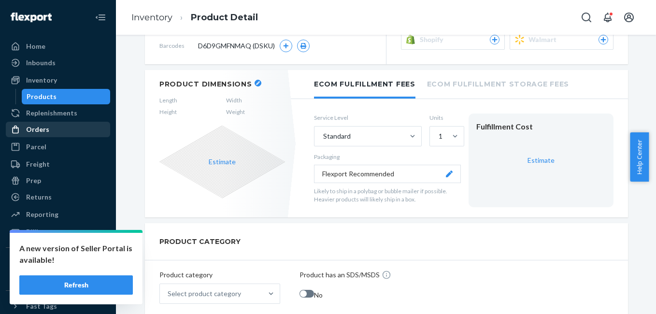
click at [53, 124] on div "Orders" at bounding box center [58, 130] width 102 height 14
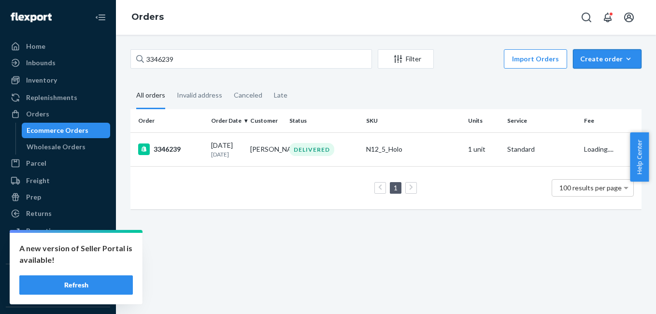
click at [600, 63] on div "Create order" at bounding box center [607, 59] width 54 height 10
click at [597, 81] on span "Ecommerce order" at bounding box center [613, 82] width 60 height 7
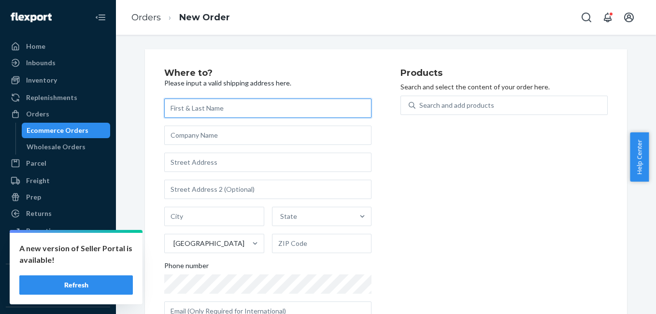
paste input "Judith Gillman"
type input "Judith Gillman"
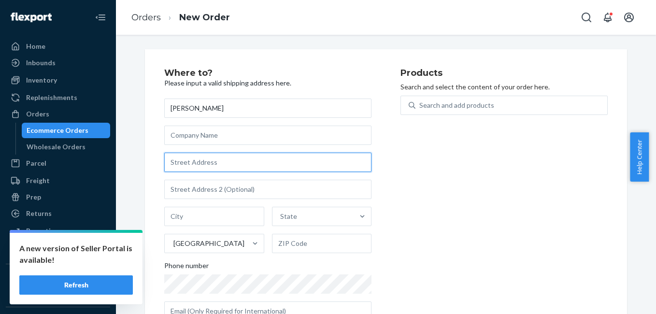
click at [222, 160] on input "text" at bounding box center [267, 162] width 207 height 19
paste input "11991 South Main Street Houston TX 77035"
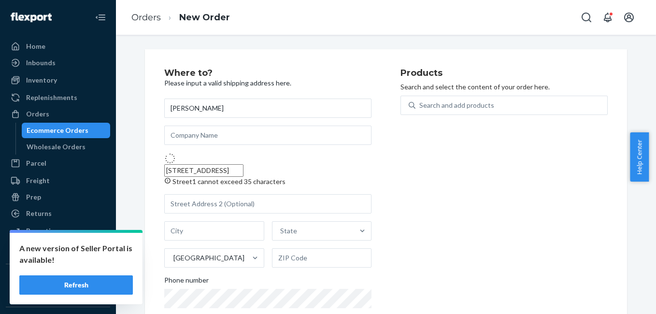
type input "11991 S Main St"
type input "Houston"
type input "77035"
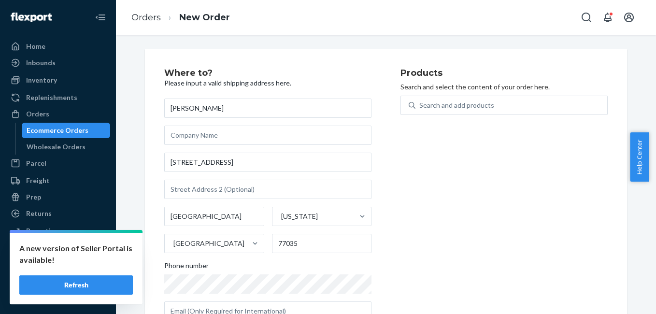
scroll to position [34, 0]
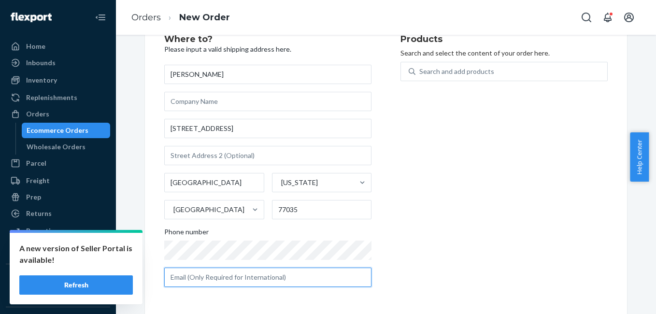
drag, startPoint x: 198, startPoint y: 281, endPoint x: 204, endPoint y: 272, distance: 10.7
click at [198, 281] on input "text" at bounding box center [267, 277] width 207 height 19
paste input "angelbear4219@aol.com"
type input "angelbear4219@aol.com"
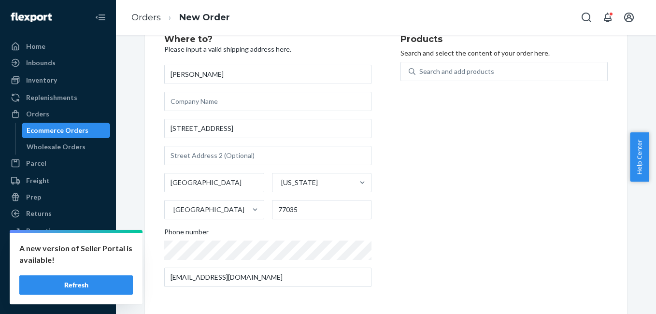
drag, startPoint x: 504, startPoint y: 203, endPoint x: 452, endPoint y: 95, distance: 120.5
click at [503, 202] on div "Products Search and select the content of your order here. Search and add produ…" at bounding box center [503, 165] width 207 height 260
click at [442, 65] on div "Search and add products" at bounding box center [511, 71] width 192 height 17
click at [420, 67] on input "0 results available. Use Up and Down to choose options, press Enter to select t…" at bounding box center [419, 72] width 1 height 10
type input "4g"
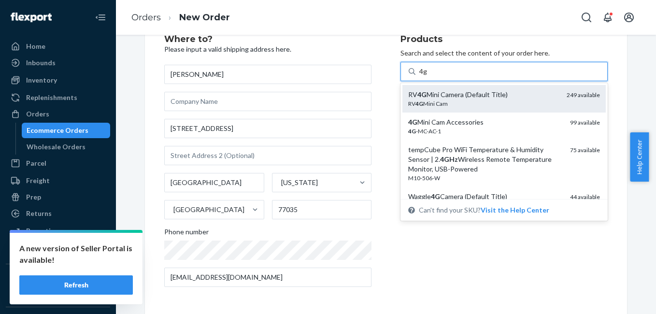
click at [456, 100] on div "RV 4G Mini Cam" at bounding box center [483, 103] width 151 height 8
click at [427, 76] on input "4g" at bounding box center [423, 72] width 8 height 10
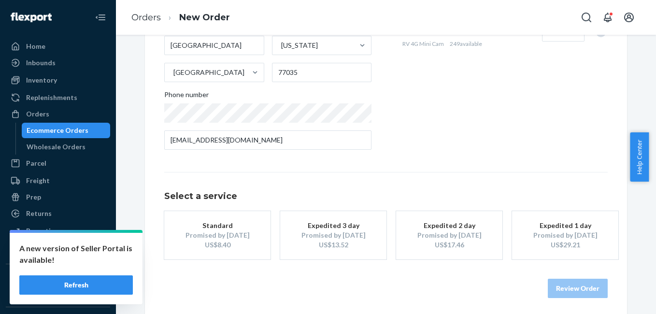
scroll to position [174, 0]
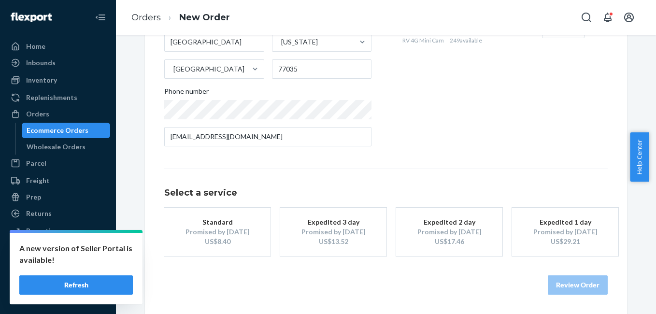
click at [342, 233] on div "Promised by Aug 25, 2025" at bounding box center [333, 232] width 77 height 10
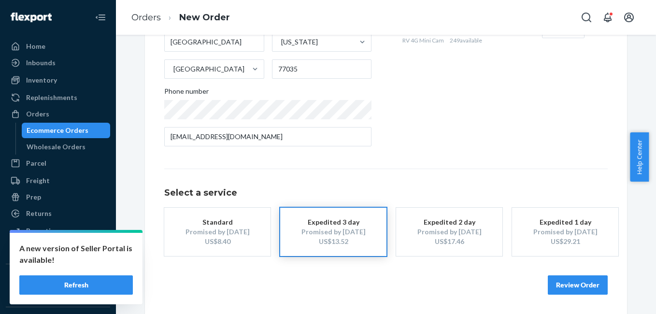
click at [569, 286] on button "Review Order" at bounding box center [578, 284] width 60 height 19
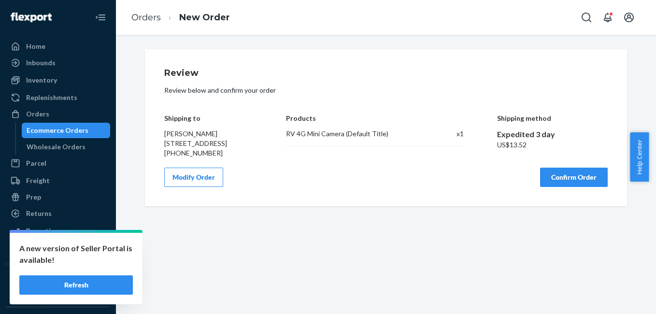
scroll to position [0, 0]
click at [565, 187] on button "Confirm Order" at bounding box center [574, 177] width 68 height 19
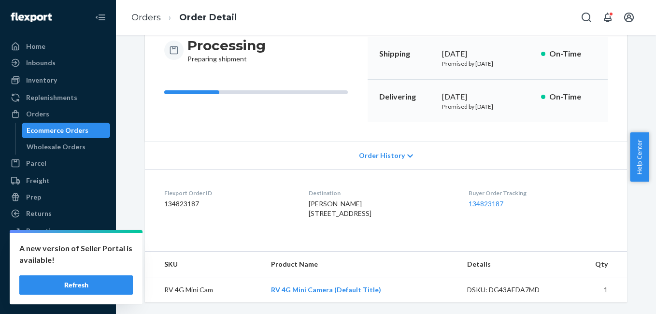
scroll to position [120, 0]
drag, startPoint x: 468, startPoint y: 194, endPoint x: 516, endPoint y: 187, distance: 48.3
click at [516, 187] on dl "Flexport Order ID 134823187 Destination Judith Gillman 11991 Main St Houston, T…" at bounding box center [386, 205] width 482 height 72
click at [57, 113] on div "Orders" at bounding box center [58, 114] width 102 height 14
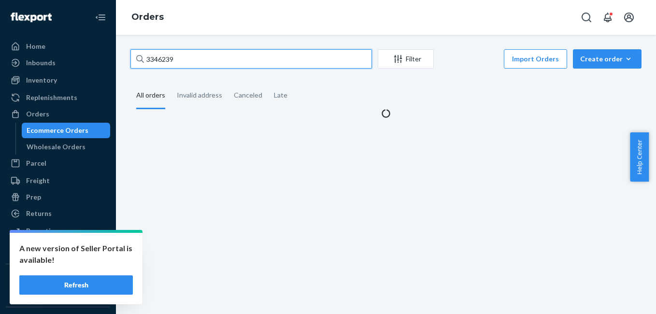
click at [184, 62] on input "3346239" at bounding box center [250, 58] width 241 height 19
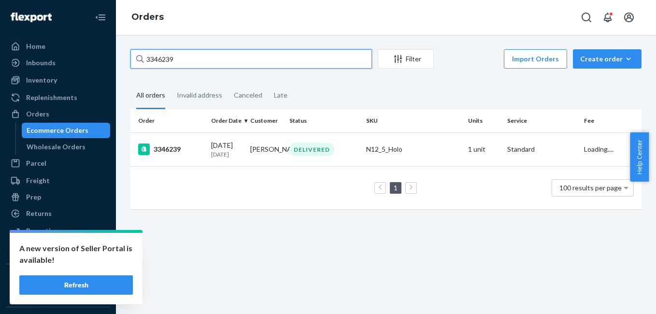
paste input "66"
type input "3346266"
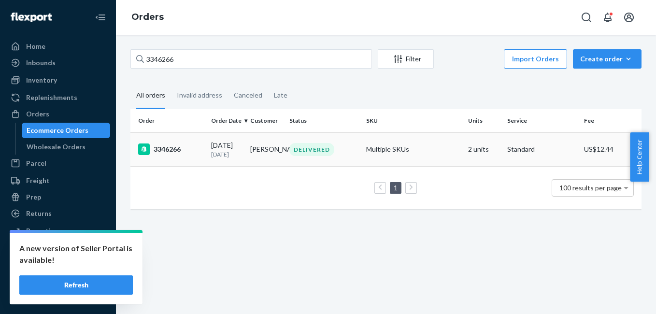
click at [175, 151] on div "3346266" at bounding box center [170, 149] width 65 height 12
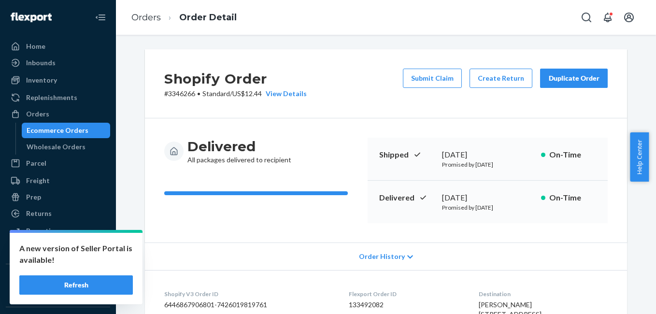
click at [558, 78] on div "Duplicate Order" at bounding box center [573, 78] width 51 height 10
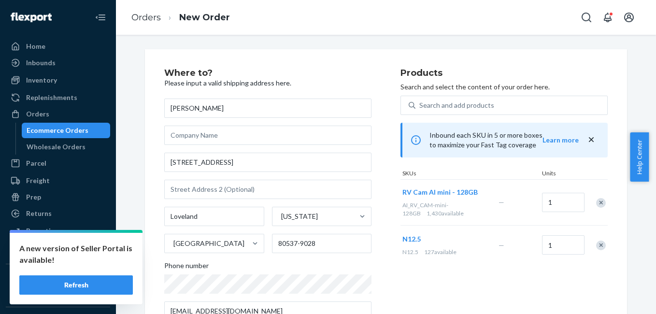
click at [599, 242] on div "Remove Item" at bounding box center [601, 245] width 10 height 10
click at [600, 202] on div "Remove Item" at bounding box center [601, 203] width 10 height 10
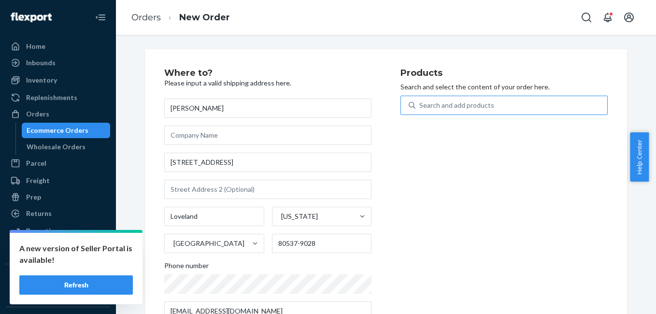
click at [503, 108] on div "Search and add products" at bounding box center [511, 105] width 192 height 17
click at [420, 108] on input "Search and add products" at bounding box center [419, 105] width 1 height 10
type input "4g"
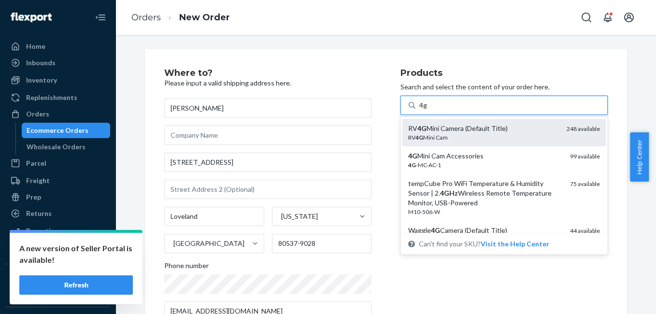
click at [492, 127] on div "RV 4G Mini Camera (Default Title)" at bounding box center [483, 129] width 151 height 10
click at [427, 110] on input "4g" at bounding box center [423, 105] width 8 height 10
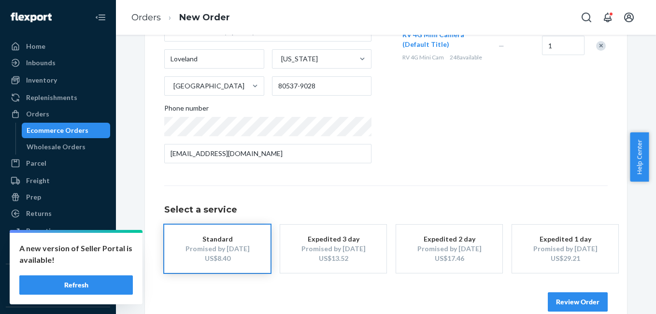
click at [332, 283] on div "Review Order" at bounding box center [385, 297] width 443 height 29
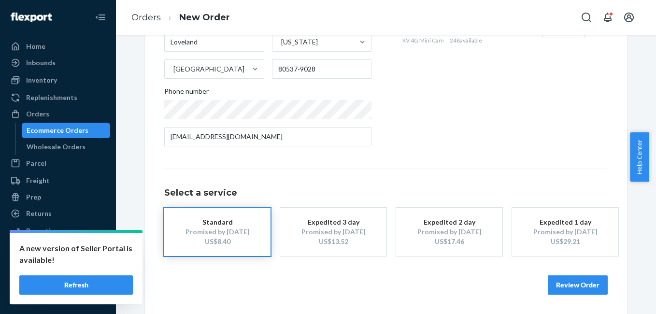
click at [343, 232] on div "Promised by Aug 25, 2025" at bounding box center [333, 232] width 77 height 10
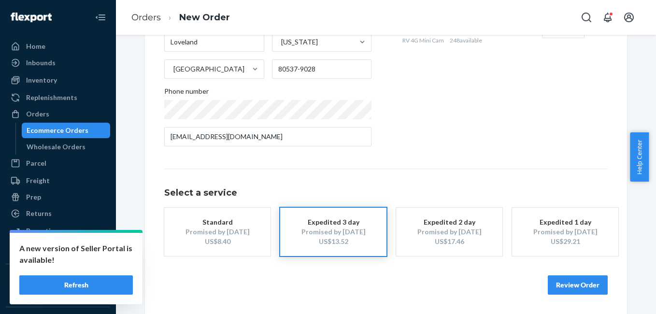
click at [581, 289] on button "Review Order" at bounding box center [578, 284] width 60 height 19
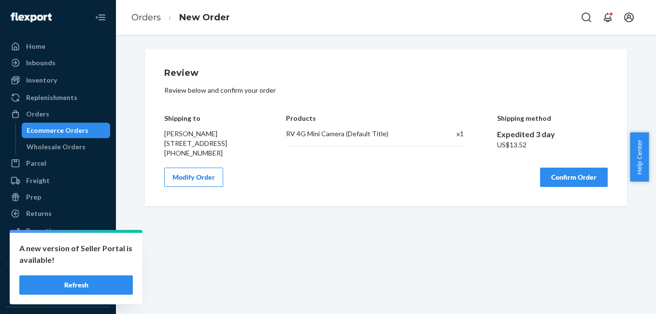
click at [569, 187] on button "Confirm Order" at bounding box center [574, 177] width 68 height 19
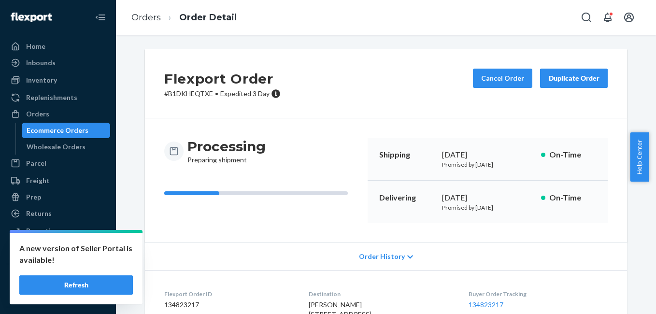
scroll to position [120, 0]
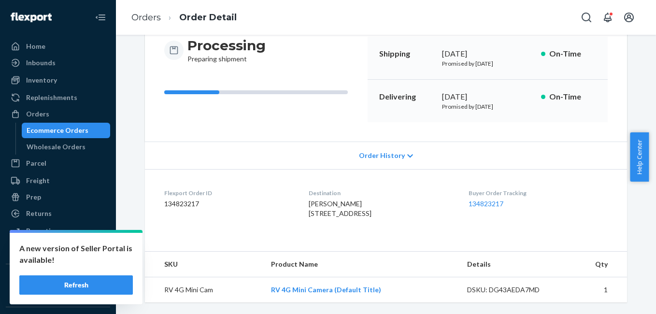
click at [455, 218] on dl "Flexport Order ID 134823217 Destination Greg Fouts 2766 W County Road 16 Lovela…" at bounding box center [386, 205] width 482 height 72
drag, startPoint x: 468, startPoint y: 180, endPoint x: 514, endPoint y: 181, distance: 45.9
click at [514, 181] on dl "Flexport Order ID 134823217 Destination Greg Fouts 2766 W County Road 16 Lovela…" at bounding box center [386, 205] width 482 height 72
copy link "134823217"
click at [69, 114] on div "Orders" at bounding box center [58, 114] width 102 height 14
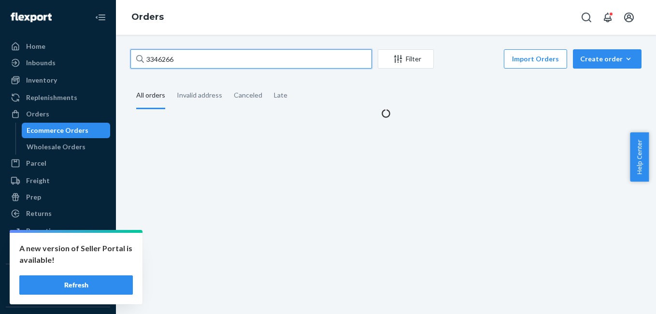
click at [239, 56] on input "3346266" at bounding box center [250, 58] width 241 height 19
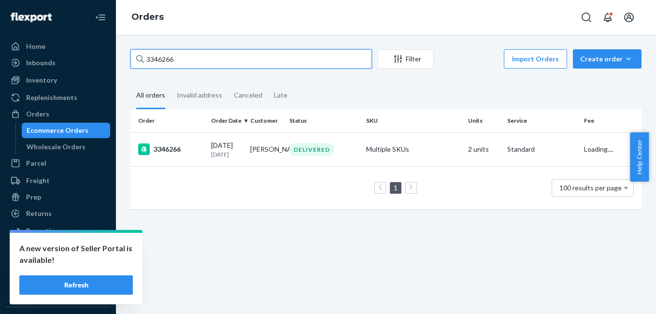
paste input "97"
type input "3346297"
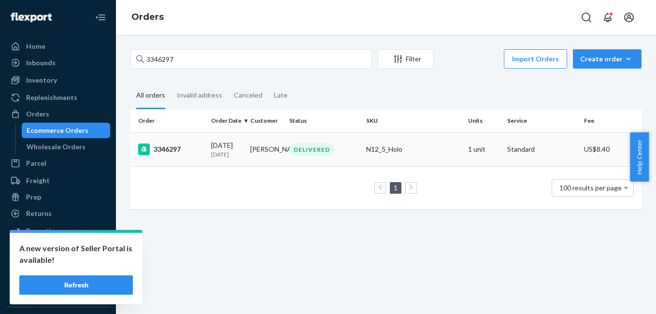
click at [173, 152] on div "3346297" at bounding box center [170, 149] width 65 height 12
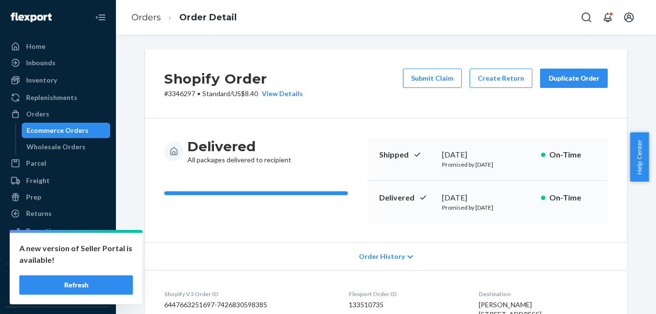
click at [584, 82] on div "Duplicate Order" at bounding box center [573, 78] width 51 height 10
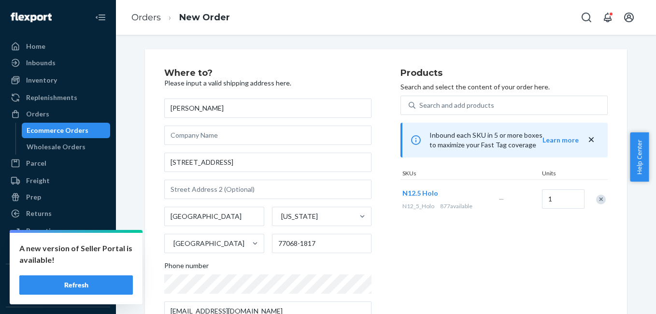
click at [599, 202] on div "Remove Item" at bounding box center [601, 200] width 10 height 10
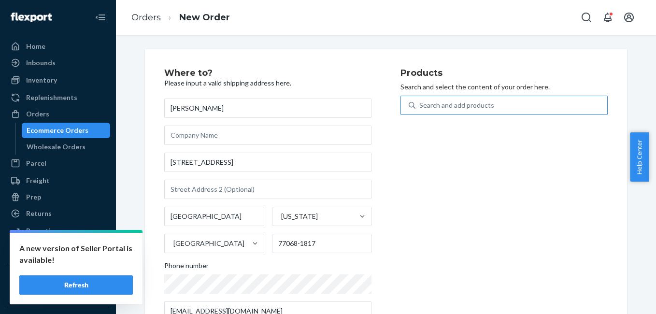
click at [471, 111] on div "Search and add products" at bounding box center [511, 105] width 192 height 17
click at [420, 110] on input "Search and add products" at bounding box center [419, 105] width 1 height 10
type input "4g"
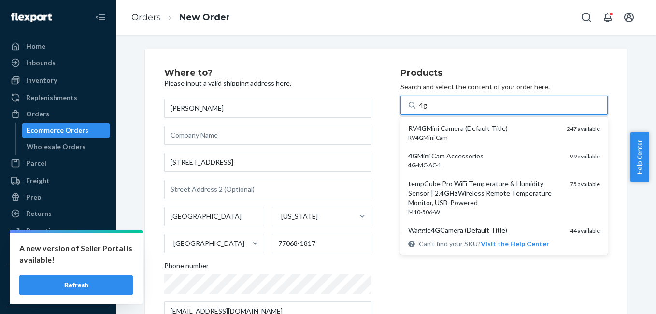
click at [477, 134] on div "RV 4G Mini Cam" at bounding box center [483, 137] width 151 height 8
click at [427, 110] on input "4g" at bounding box center [423, 105] width 8 height 10
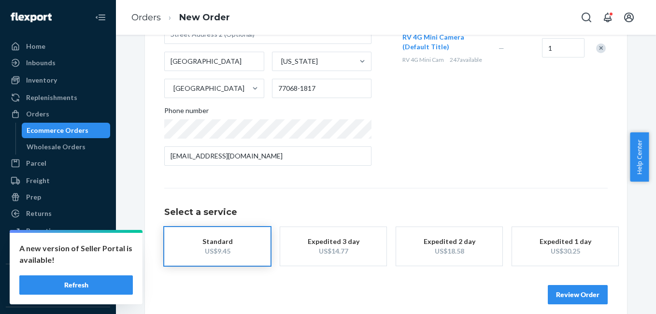
scroll to position [165, 0]
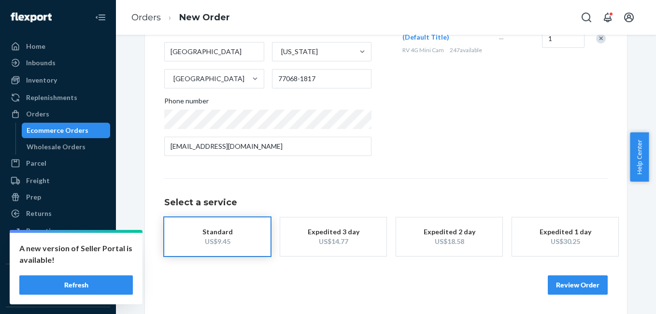
click at [332, 247] on button "Expedited 3 day US$14.77" at bounding box center [333, 236] width 106 height 39
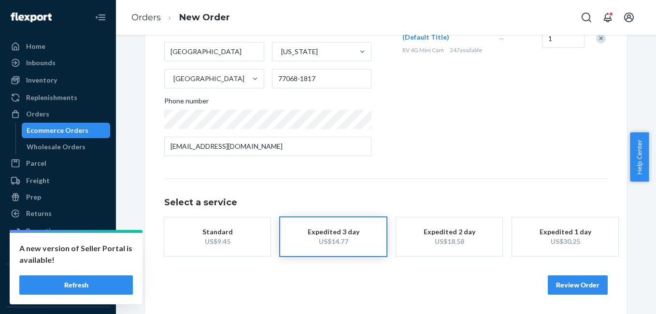
click at [573, 283] on button "Review Order" at bounding box center [578, 284] width 60 height 19
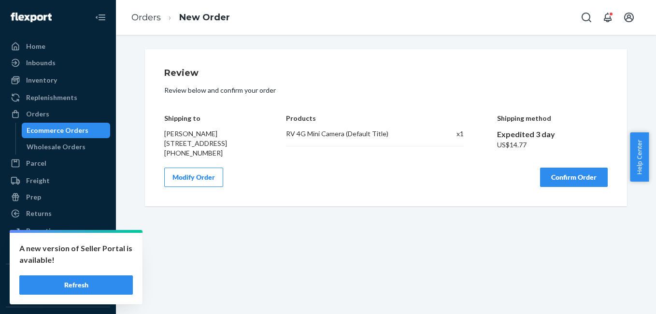
click at [563, 187] on button "Confirm Order" at bounding box center [574, 177] width 68 height 19
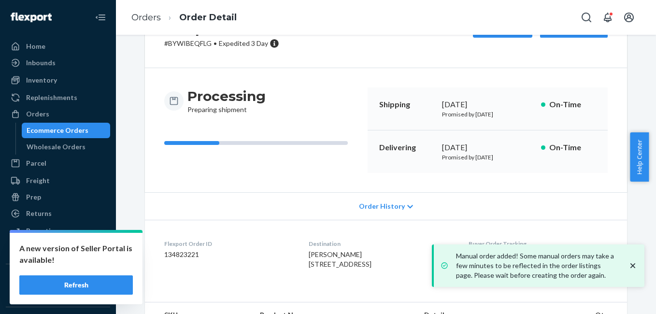
scroll to position [120, 0]
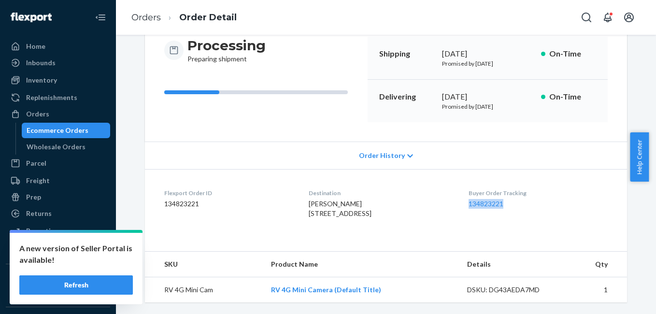
drag, startPoint x: 463, startPoint y: 191, endPoint x: 537, endPoint y: 188, distance: 73.9
click at [537, 188] on dl "Flexport Order ID 134823221 Destination Carolyn Tan 15311 Parkville Dr # 15 Hou…" at bounding box center [386, 205] width 482 height 72
copy link "134823221"
drag, startPoint x: 34, startPoint y: 115, endPoint x: 69, endPoint y: 102, distance: 36.7
click at [34, 115] on div "Orders" at bounding box center [37, 114] width 23 height 10
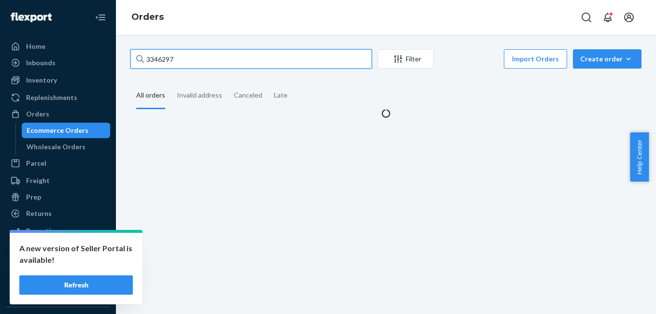
click at [184, 60] on input "3346297" at bounding box center [250, 58] width 241 height 19
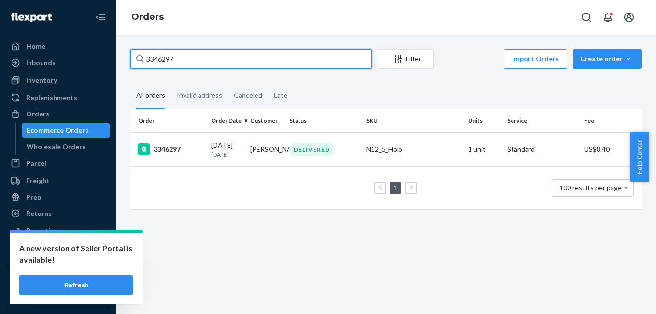
paste input "354"
type input "3346354"
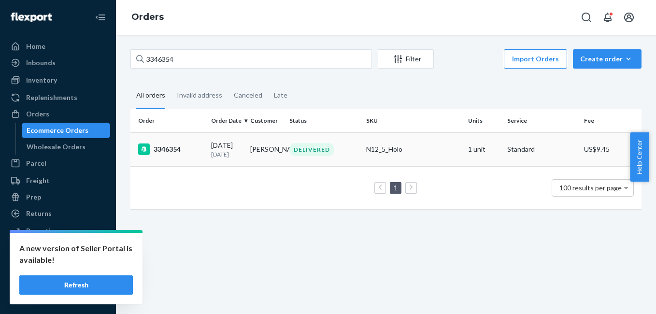
click at [168, 144] on div "3346354" at bounding box center [170, 149] width 65 height 12
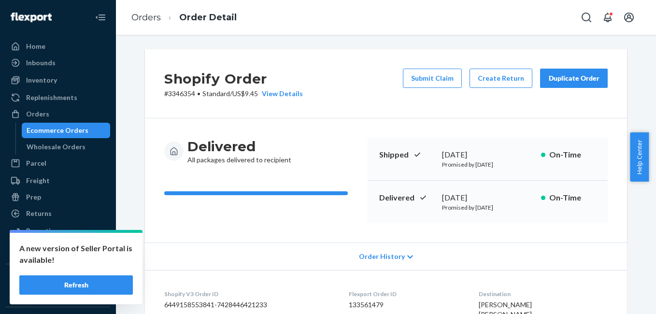
click at [574, 82] on div "Duplicate Order" at bounding box center [573, 78] width 51 height 10
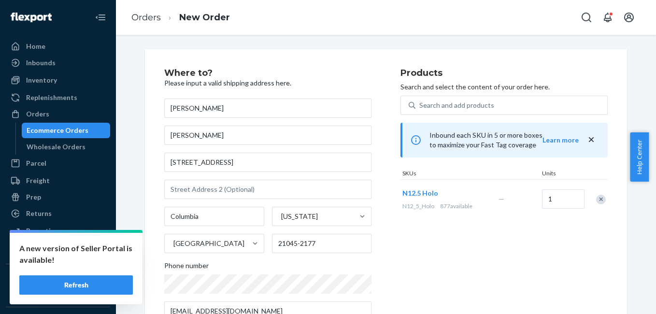
click at [596, 201] on div "Remove Item" at bounding box center [601, 200] width 10 height 10
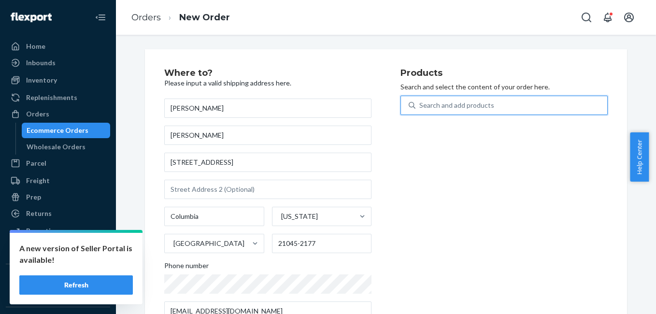
click at [433, 107] on div "Search and add products" at bounding box center [456, 105] width 75 height 10
click at [420, 107] on input "0 results available. Use Up and Down to choose options, press Enter to select t…" at bounding box center [419, 105] width 1 height 10
type input "4g"
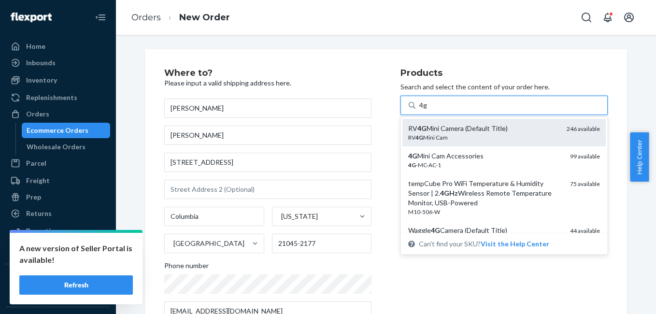
click at [440, 135] on div "RV 4G Mini Cam" at bounding box center [483, 137] width 151 height 8
click at [427, 110] on input "4g" at bounding box center [423, 105] width 8 height 10
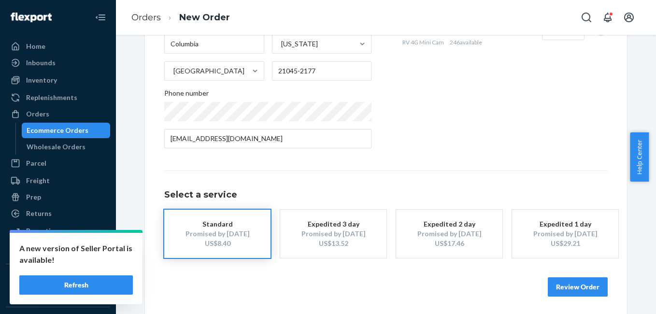
scroll to position [174, 0]
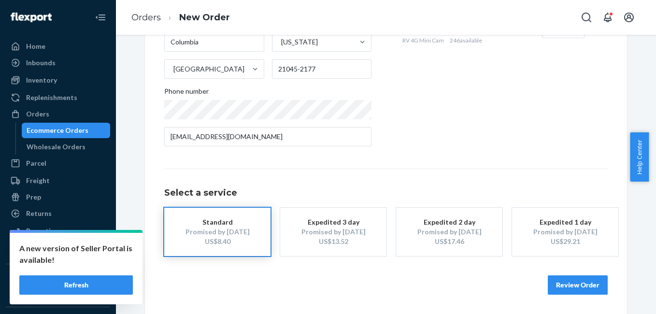
click at [313, 242] on div "US$13.52" at bounding box center [333, 242] width 77 height 10
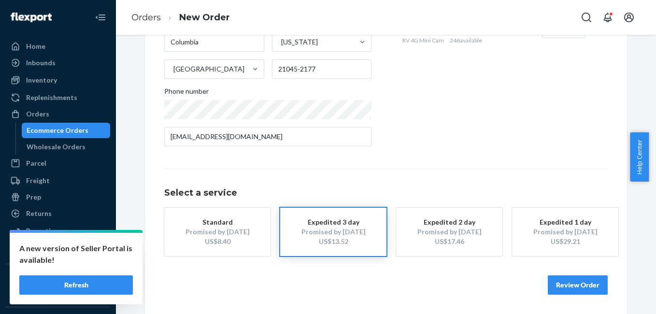
click at [561, 284] on button "Review Order" at bounding box center [578, 284] width 60 height 19
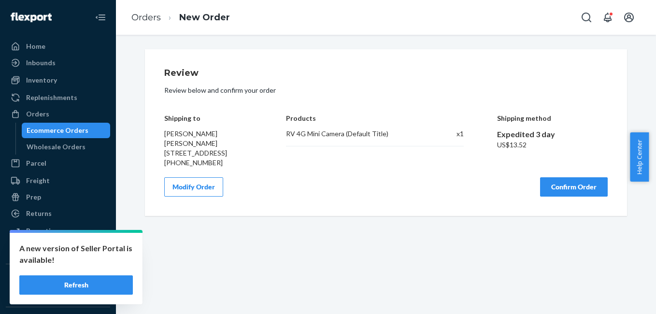
click at [571, 197] on button "Confirm Order" at bounding box center [574, 186] width 68 height 19
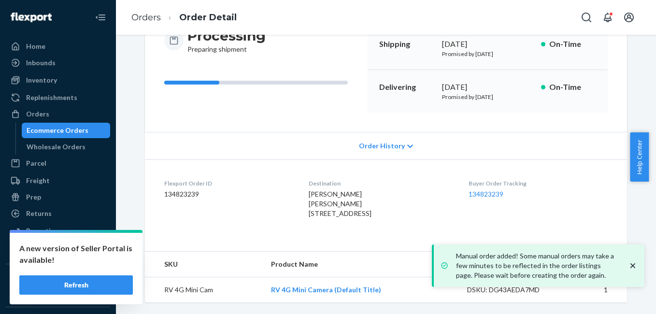
scroll to position [130, 0]
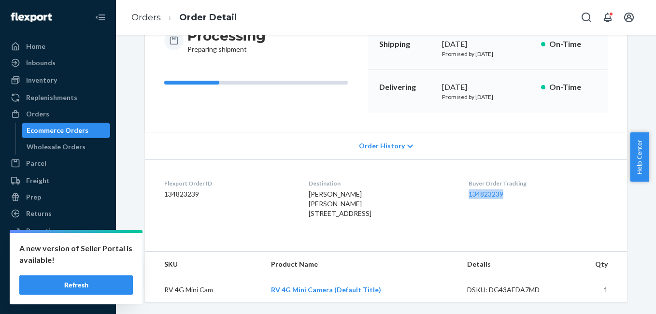
drag, startPoint x: 468, startPoint y: 182, endPoint x: 513, endPoint y: 177, distance: 45.2
click at [513, 177] on dl "Flexport Order ID 134823239 Destination Janie Carroll Janie Carroll 8775 Centre…" at bounding box center [386, 200] width 482 height 82
copy link "134823239"
click at [56, 114] on div "Orders" at bounding box center [58, 114] width 102 height 14
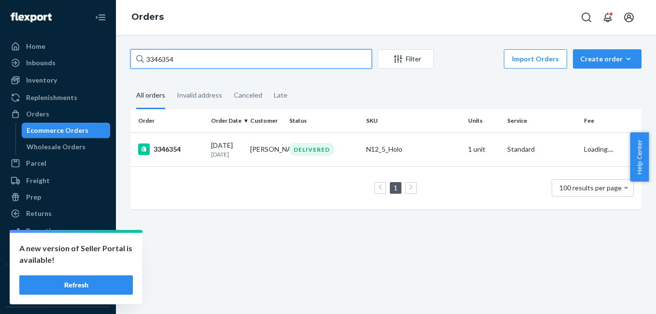
click at [195, 61] on input "3346354" at bounding box center [250, 58] width 241 height 19
paste input "7391"
type input "3347391"
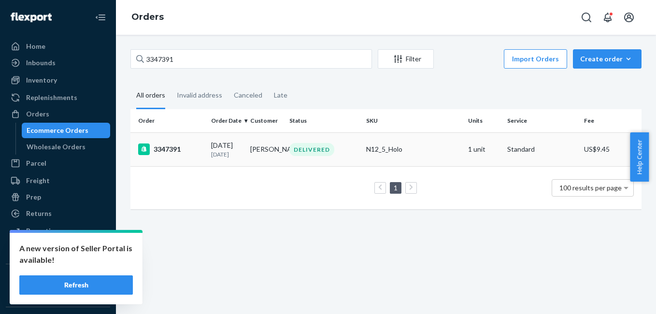
click at [173, 152] on div "3347391" at bounding box center [170, 149] width 65 height 12
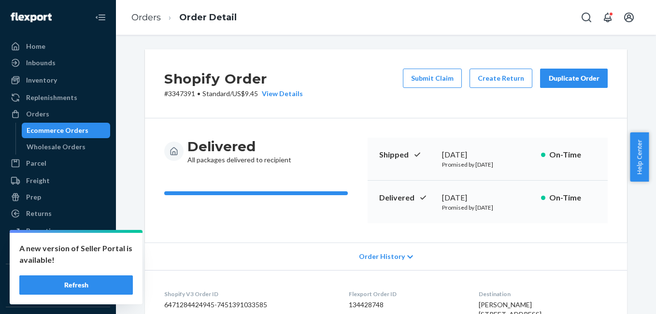
click at [557, 80] on div "Duplicate Order" at bounding box center [573, 78] width 51 height 10
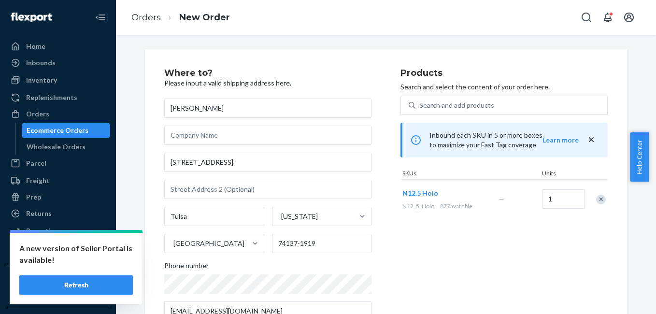
click at [596, 202] on div "Remove Item" at bounding box center [601, 200] width 10 height 10
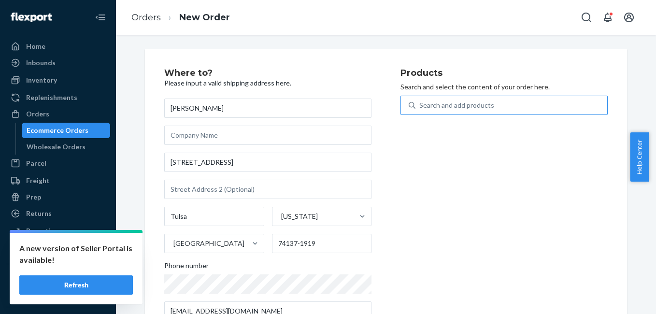
click at [448, 108] on div "Search and add products" at bounding box center [456, 105] width 75 height 10
click at [420, 108] on input "Search and add products" at bounding box center [419, 105] width 1 height 10
type input "4g"
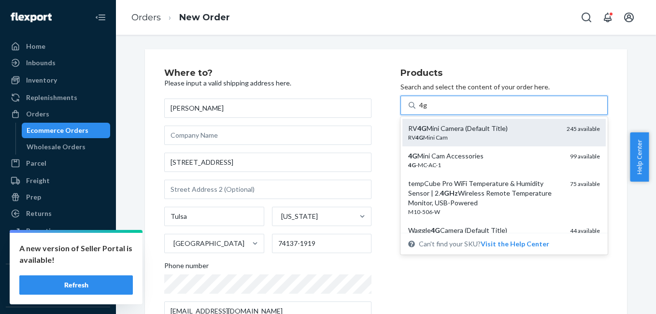
click at [451, 137] on div "RV 4G Mini Cam" at bounding box center [483, 137] width 151 height 8
click at [427, 110] on input "4g" at bounding box center [423, 105] width 8 height 10
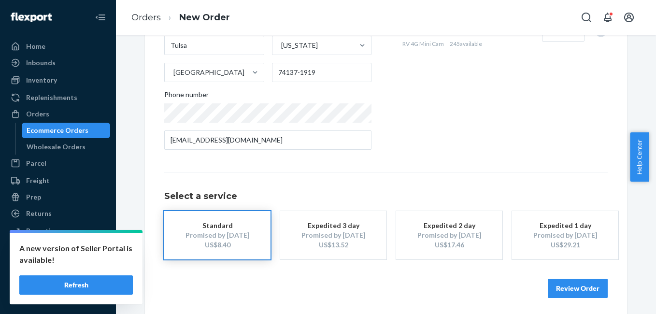
scroll to position [174, 0]
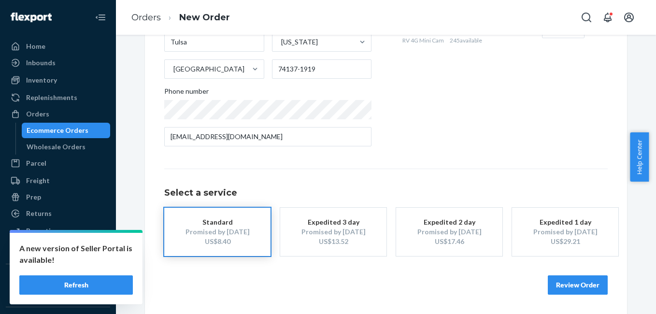
click at [345, 243] on div "US$13.52" at bounding box center [333, 242] width 77 height 10
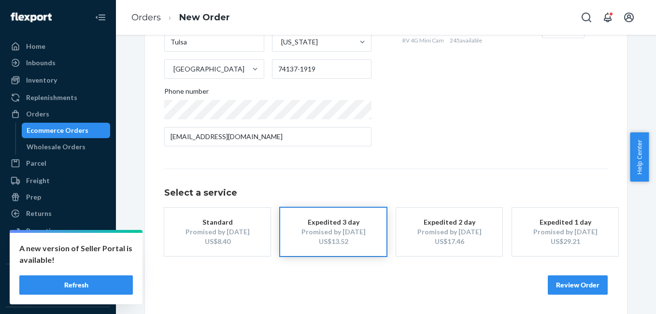
click at [558, 284] on button "Review Order" at bounding box center [578, 284] width 60 height 19
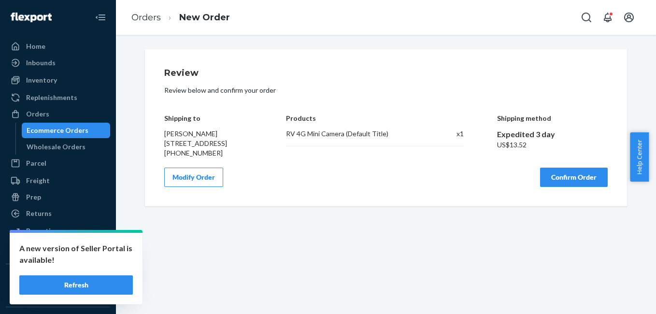
scroll to position [0, 0]
click at [560, 185] on button "Confirm Order" at bounding box center [574, 177] width 68 height 19
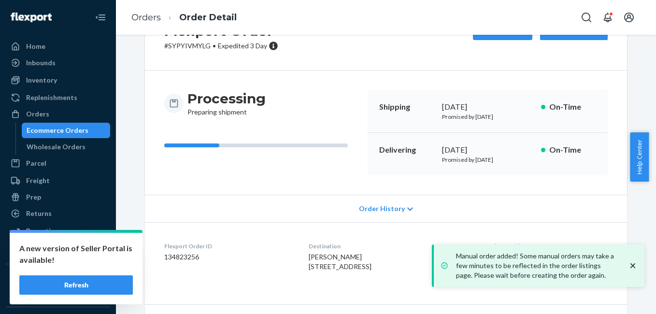
scroll to position [120, 0]
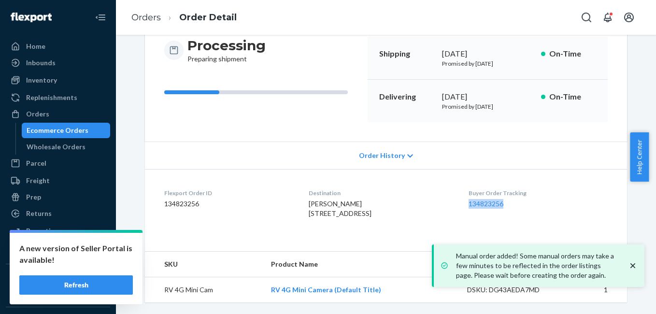
drag, startPoint x: 463, startPoint y: 188, endPoint x: 509, endPoint y: 190, distance: 46.9
click at [509, 190] on dl "Flexport Order ID 134823256 Destination Drew White 4537 E 85th St Tulsa, OK 741…" at bounding box center [386, 205] width 482 height 72
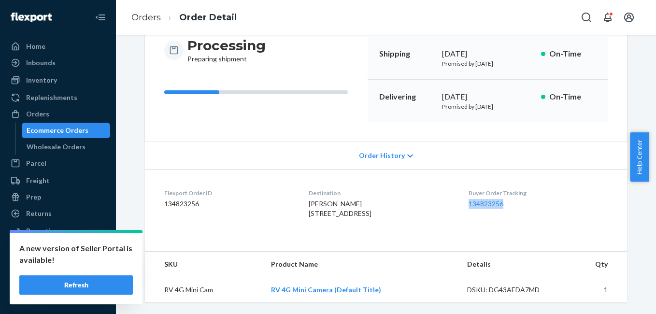
copy link "134823256"
drag, startPoint x: 57, startPoint y: 85, endPoint x: 57, endPoint y: 91, distance: 6.3
click at [57, 85] on div "Inventory" at bounding box center [58, 80] width 102 height 14
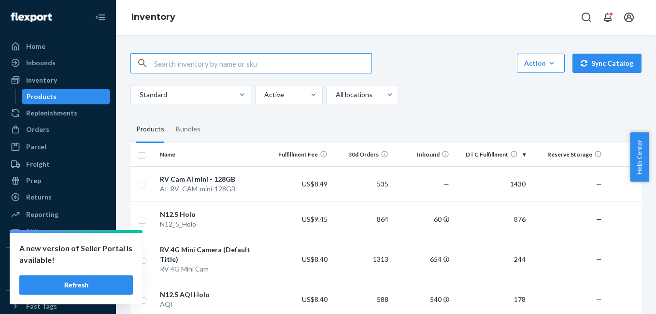
click at [236, 69] on input "text" at bounding box center [262, 63] width 217 height 19
type input "4g"
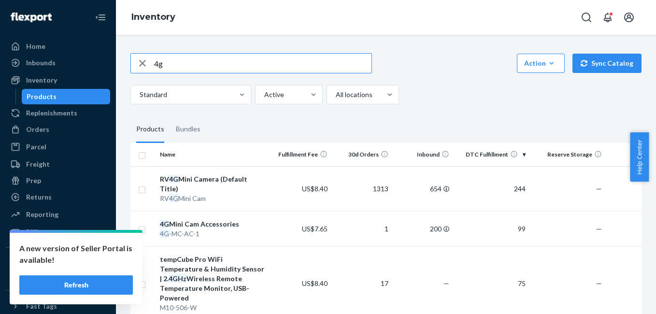
click at [187, 65] on input "4g" at bounding box center [262, 63] width 217 height 19
type input "solar"
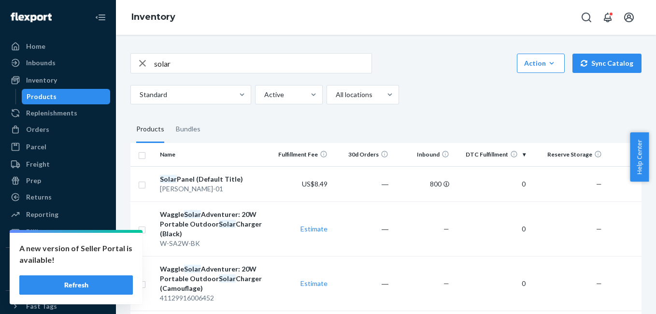
click at [187, 64] on input "solar" at bounding box center [262, 63] width 217 height 19
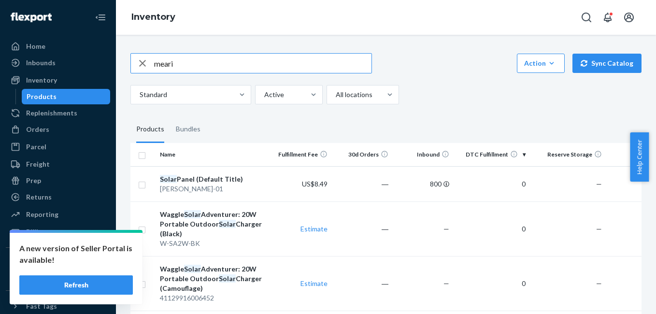
type input "meari"
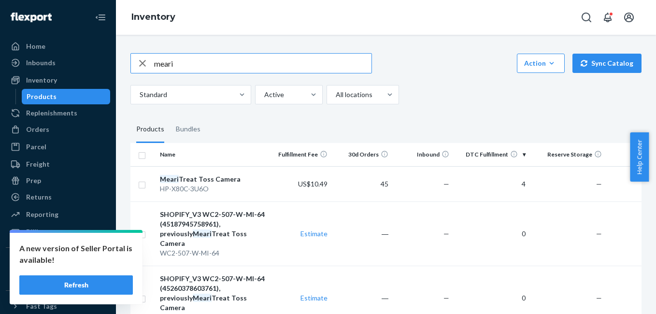
click at [218, 72] on input "meari" at bounding box center [262, 63] width 217 height 19
type input "4g"
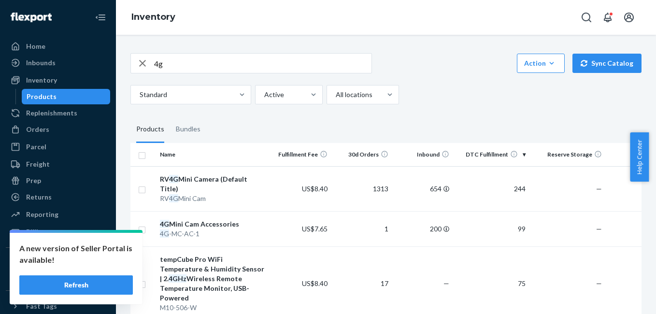
click at [207, 71] on input "4g" at bounding box center [262, 63] width 217 height 19
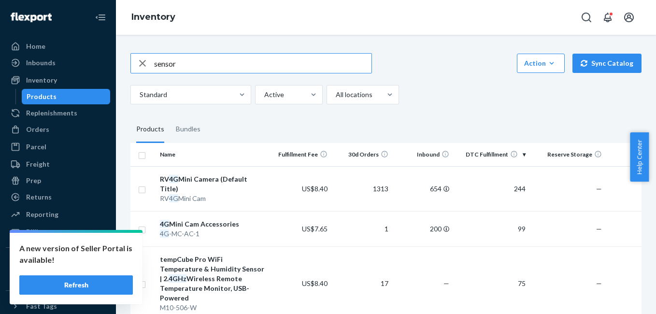
type input "sensor"
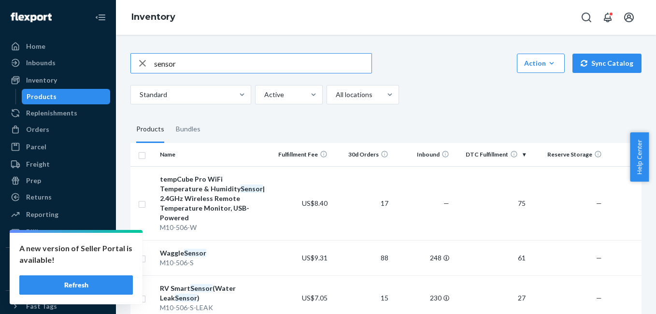
click at [188, 64] on input "sensor" at bounding box center [262, 63] width 217 height 19
type input "tempcube"
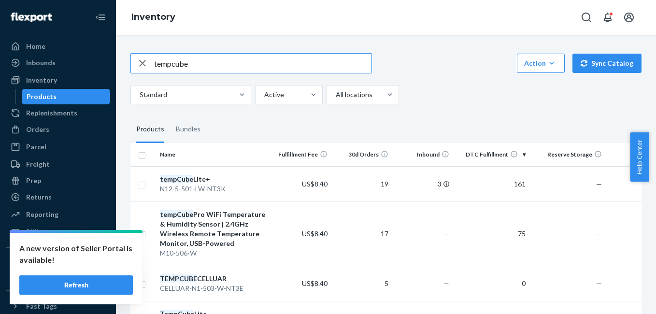
click at [191, 61] on input "tempcube" at bounding box center [262, 63] width 217 height 19
type input "4g"
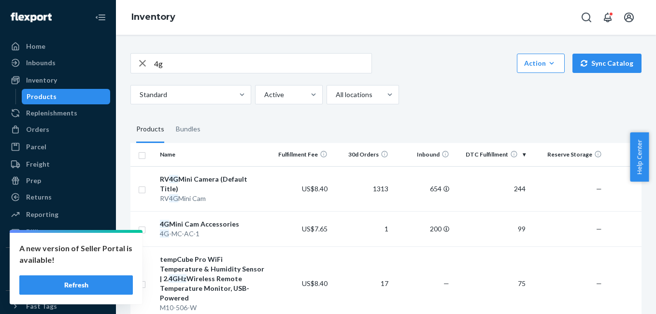
click at [190, 60] on input "4g" at bounding box center [262, 63] width 217 height 19
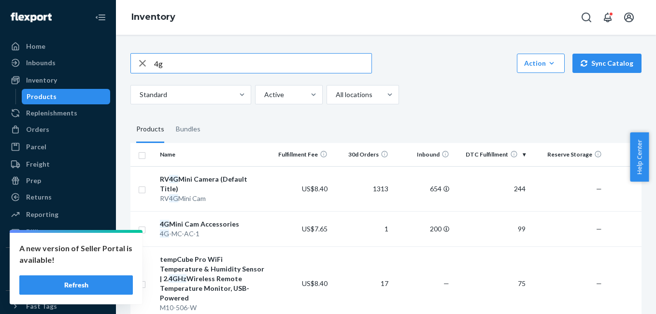
click at [190, 63] on input "4g" at bounding box center [262, 63] width 217 height 19
type input "t"
type input "charger"
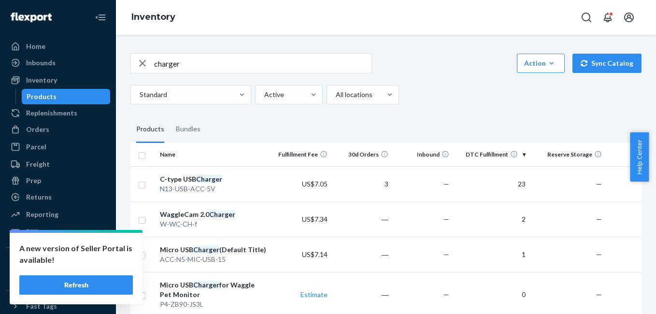
click at [189, 62] on input "charger" at bounding box center [262, 63] width 217 height 19
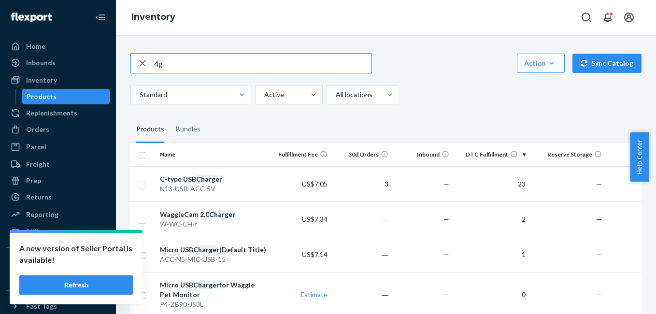
type input "4g"
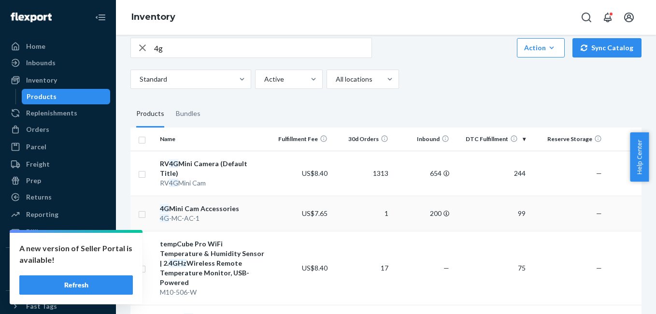
scroll to position [13, 0]
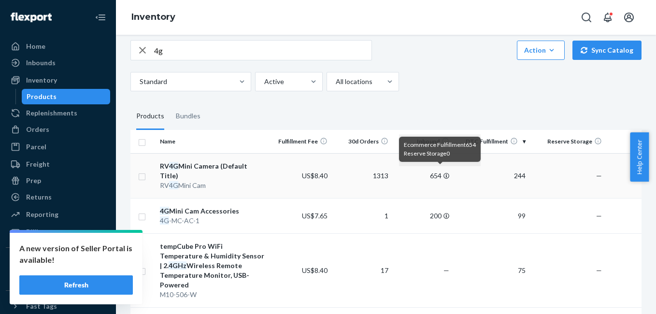
click at [448, 173] on icon at bounding box center [446, 176] width 6 height 6
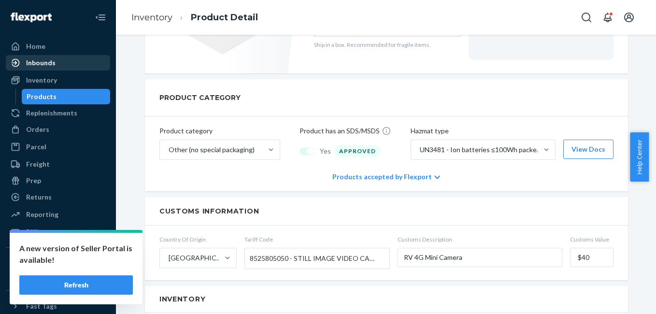
scroll to position [313, 0]
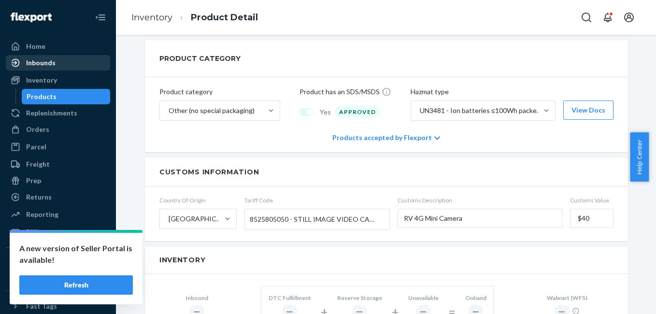
click at [49, 82] on div "Inventory" at bounding box center [41, 80] width 31 height 10
click at [50, 61] on div "Inbounds" at bounding box center [40, 63] width 29 height 10
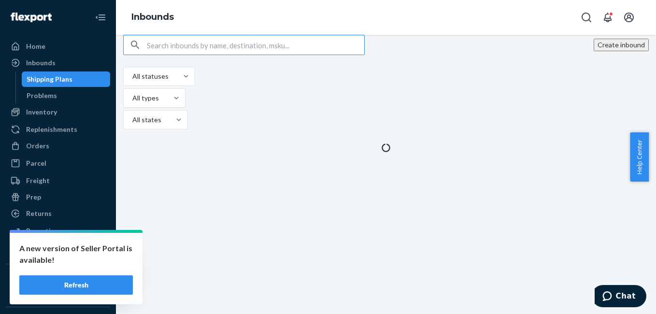
click at [219, 55] on input "text" at bounding box center [255, 44] width 217 height 19
click at [82, 285] on button "Refresh" at bounding box center [75, 284] width 113 height 19
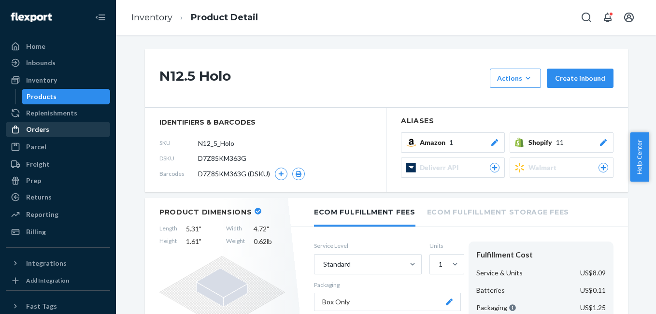
click at [46, 131] on div "Orders" at bounding box center [37, 130] width 23 height 10
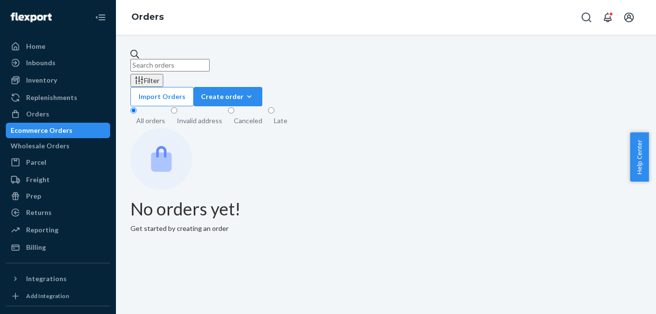
click at [197, 59] on input "text" at bounding box center [169, 65] width 79 height 13
paste input "Megan Hodge"
type input "Megan Hodge"
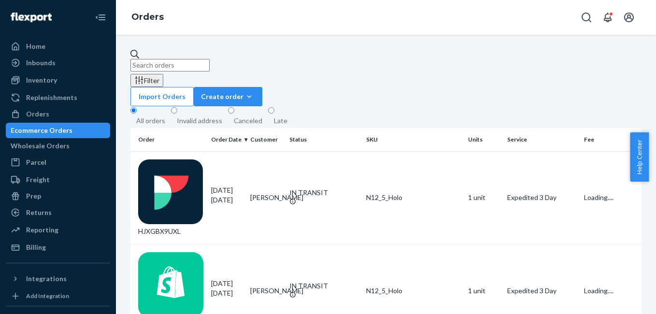
click at [191, 60] on input "text" at bounding box center [169, 65] width 79 height 13
paste input "Megan Hodge"
type input "Megan Hodge"
click at [170, 159] on div "HJXGBX9UXL" at bounding box center [170, 197] width 65 height 77
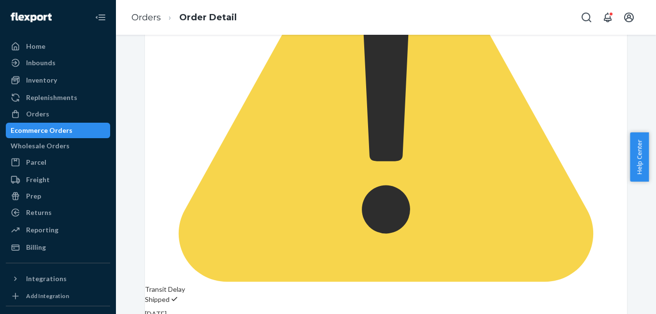
scroll to position [284, 0]
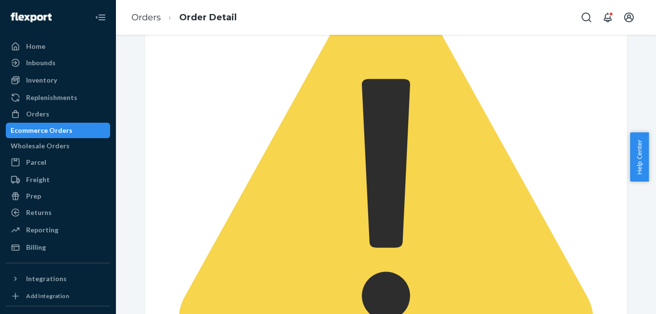
scroll to position [197, 0]
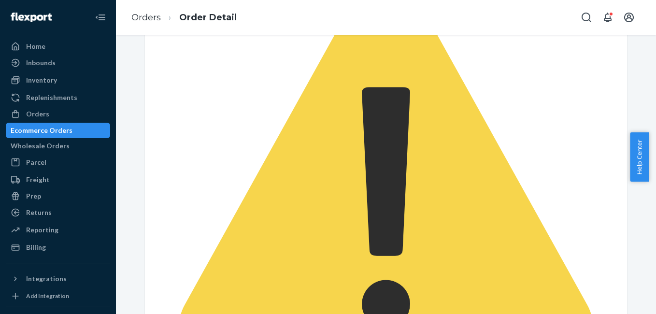
copy link "134316023"
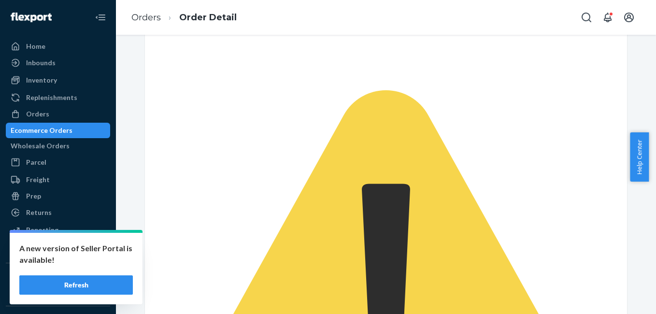
scroll to position [0, 0]
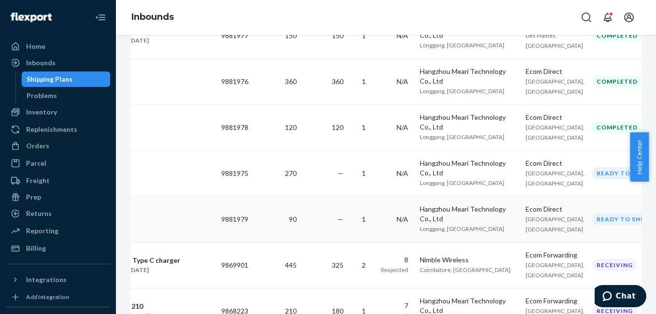
scroll to position [488, 0]
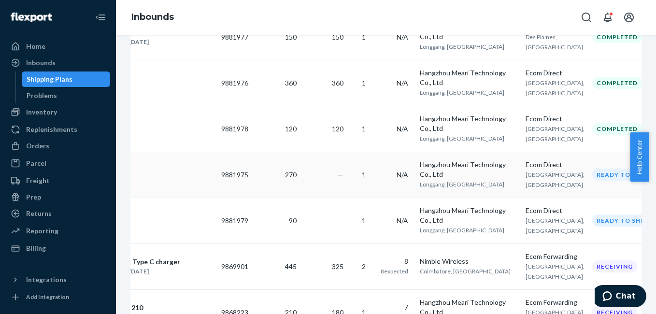
click at [241, 198] on td "9881975" at bounding box center [234, 175] width 35 height 46
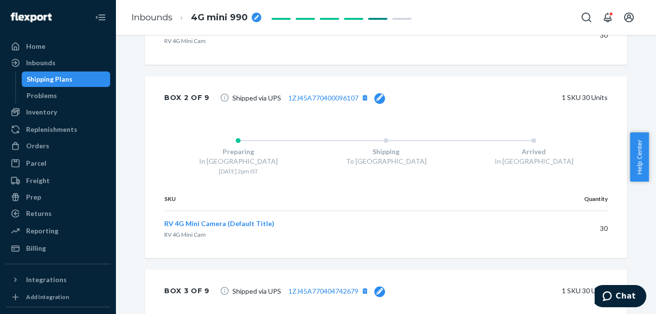
scroll to position [537, 0]
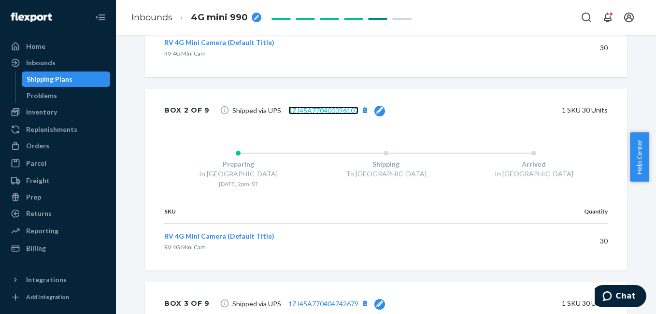
click at [326, 108] on link "1ZJ45A770400096107" at bounding box center [323, 110] width 70 height 8
click at [145, 20] on link "Inbounds" at bounding box center [151, 17] width 41 height 11
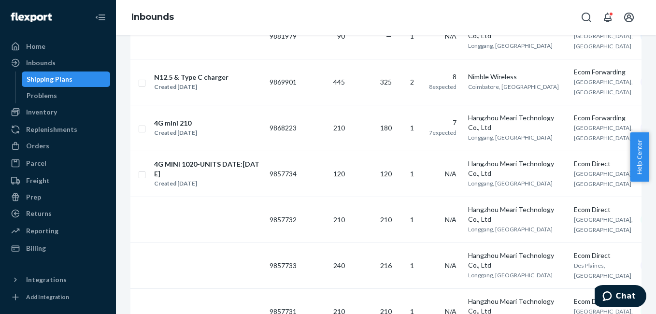
scroll to position [655, 0]
